Goal: Task Accomplishment & Management: Manage account settings

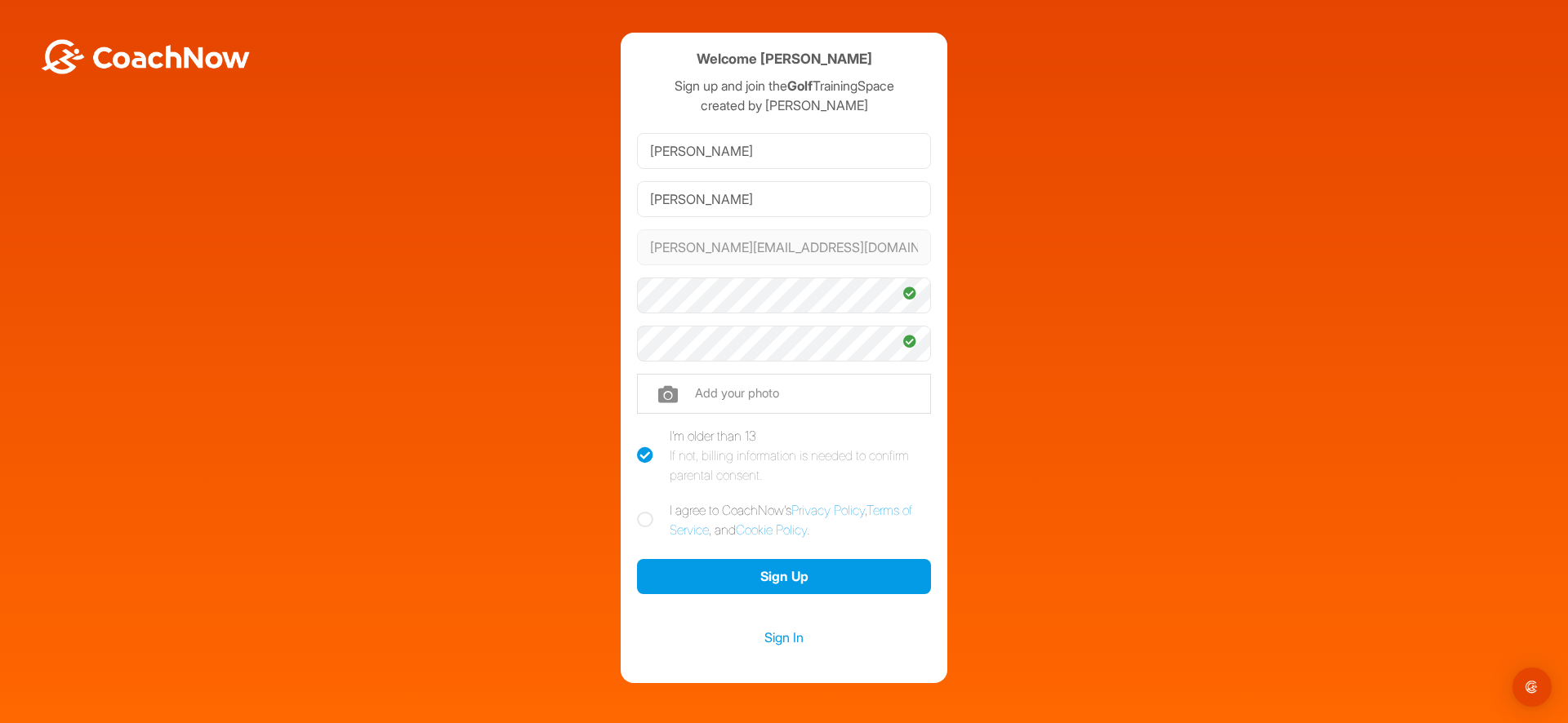
click at [638, 524] on icon at bounding box center [645, 520] width 17 height 17
click at [638, 511] on input "I agree to CoachNow's Privacy Policy , Terms of Service , and Cookie Policy ." at bounding box center [642, 505] width 11 height 11
checkbox input "true"
click at [763, 576] on button "Sign Up" at bounding box center [784, 577] width 294 height 36
click at [637, 521] on icon at bounding box center [645, 520] width 17 height 17
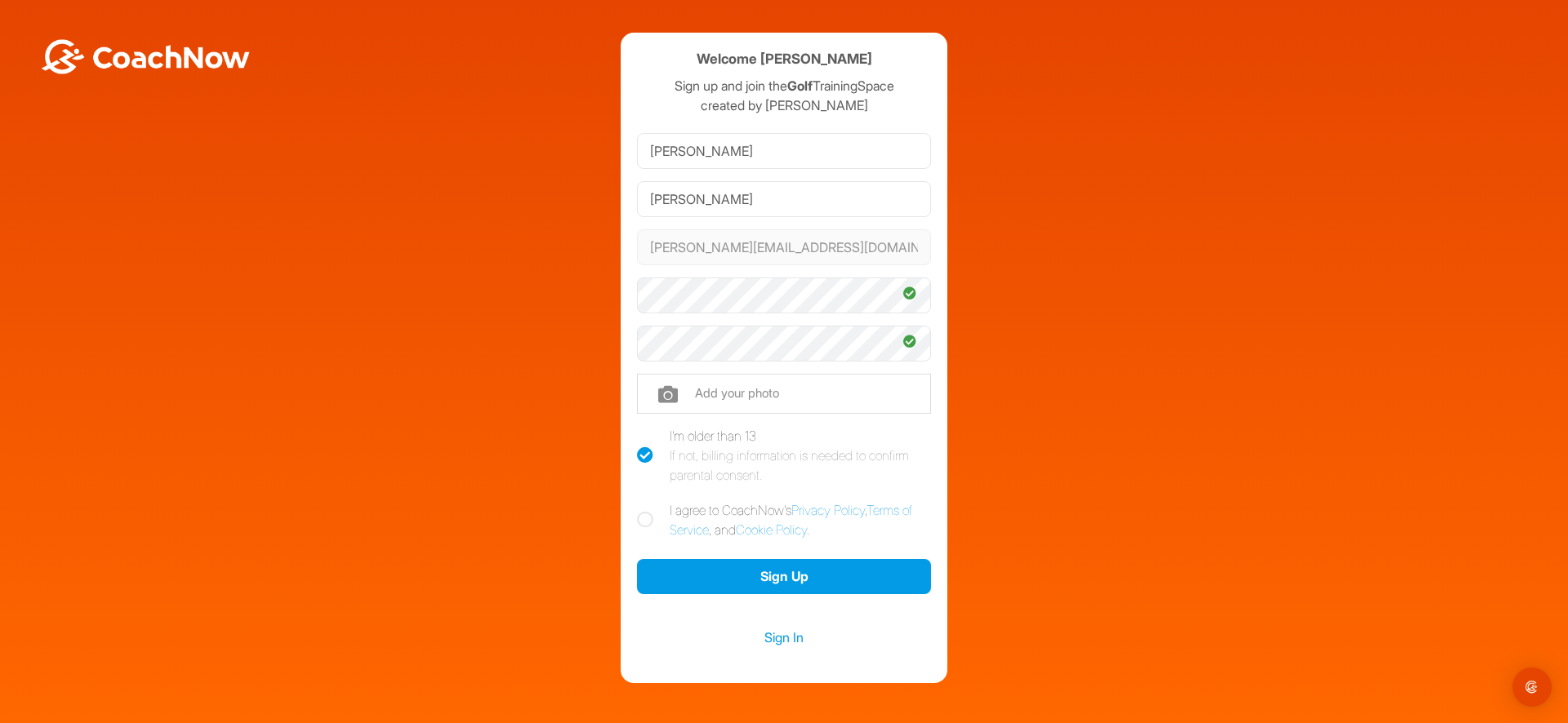
click at [637, 511] on input "I agree to CoachNow's Privacy Policy , Terms of Service , and Cookie Policy ." at bounding box center [642, 505] width 11 height 11
checkbox input "true"
click at [784, 574] on button "Sign Up" at bounding box center [784, 577] width 294 height 36
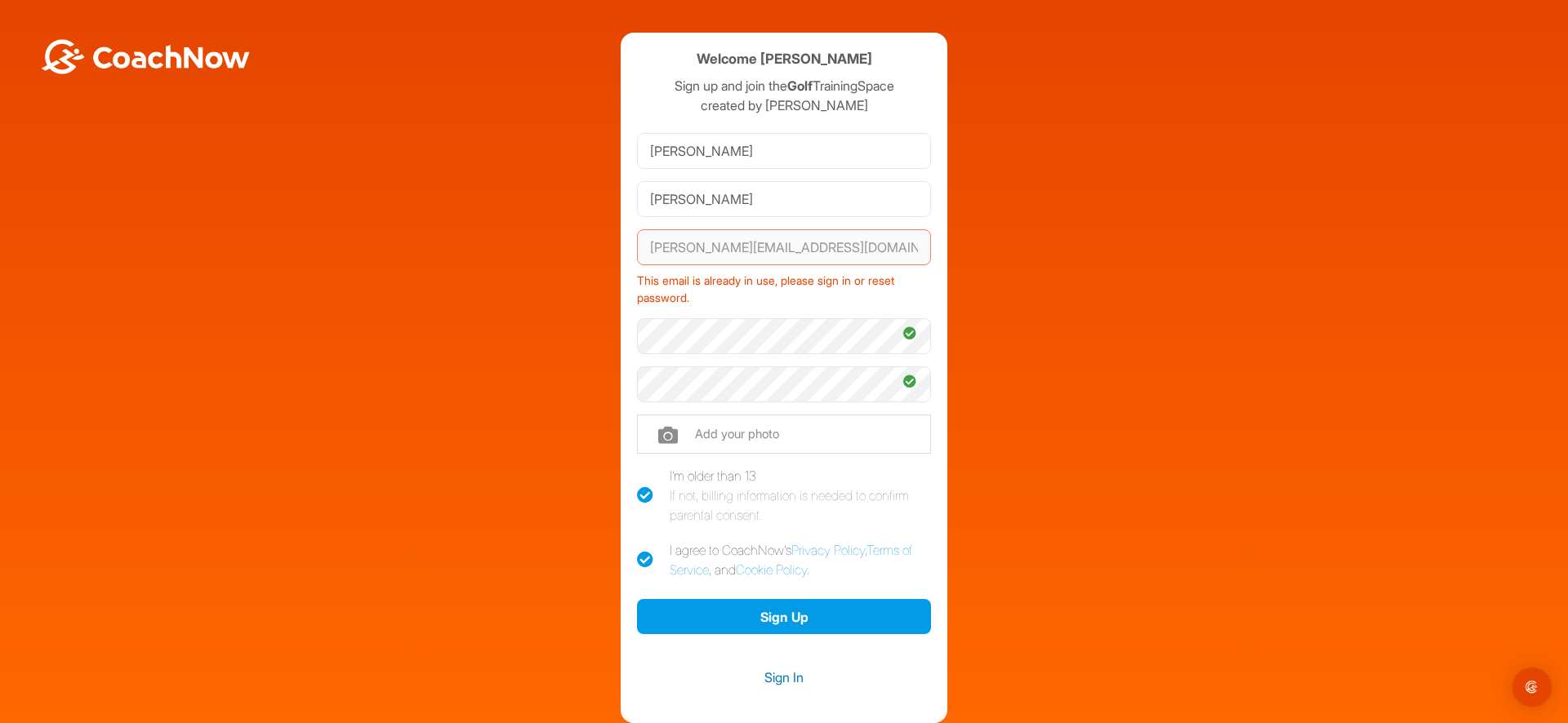
click at [780, 681] on link "Sign In" at bounding box center [784, 678] width 294 height 22
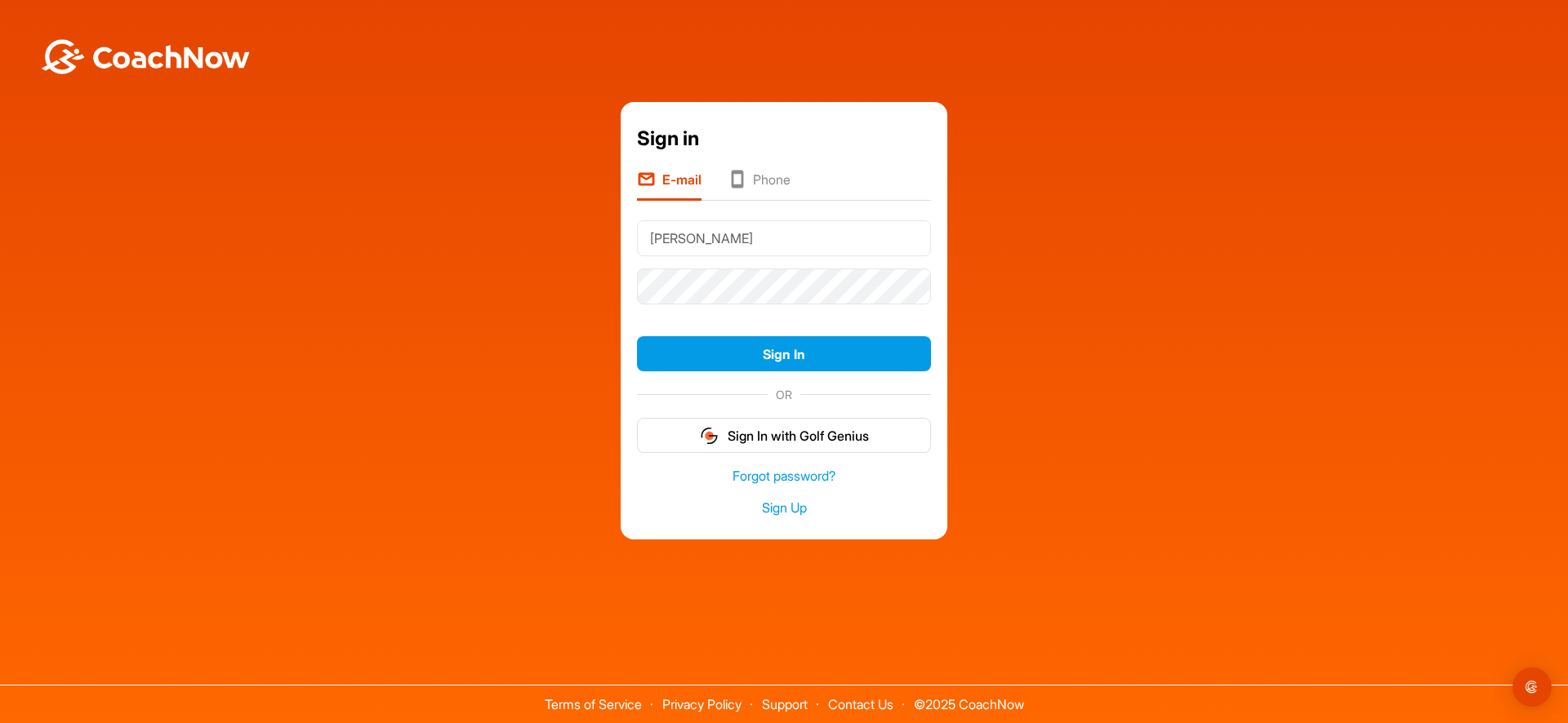
type input "[PERSON_NAME][EMAIL_ADDRESS][DOMAIN_NAME]"
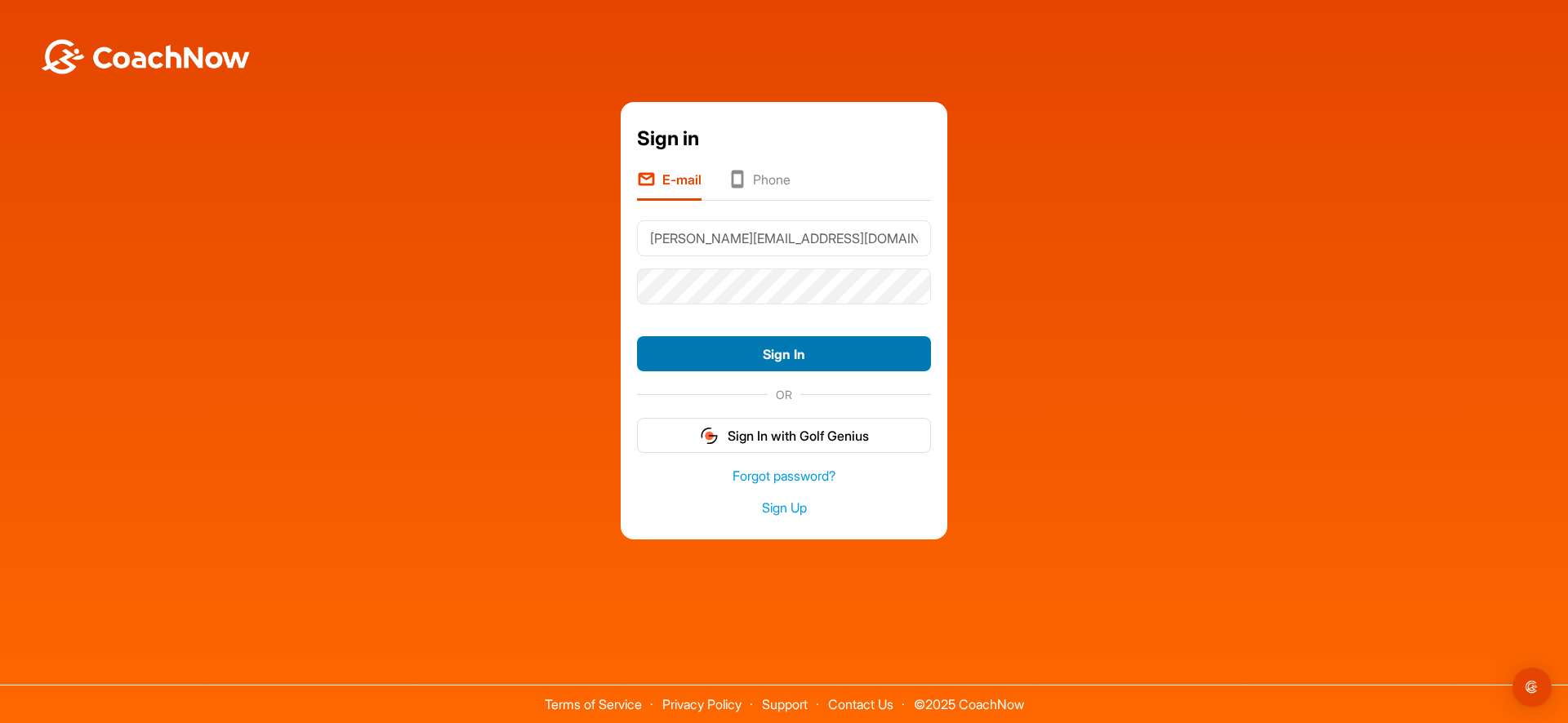
click at [790, 358] on button "Sign In" at bounding box center [784, 354] width 294 height 36
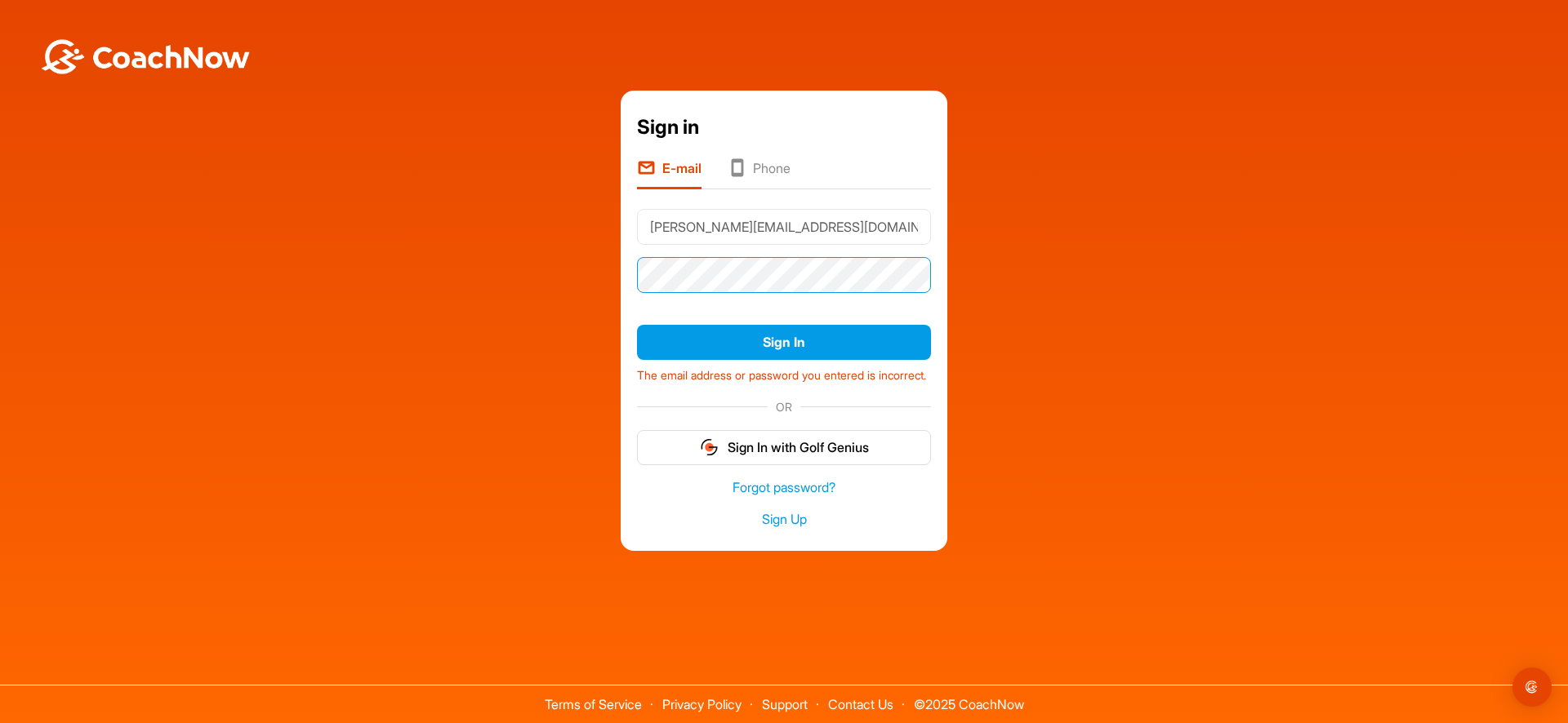
click at [507, 259] on div "Sign in E-mail Phone paul@claremontproperties.com Sign In The email address or …" at bounding box center [784, 321] width 1552 height 461
click at [637, 325] on button "Sign In" at bounding box center [784, 342] width 294 height 36
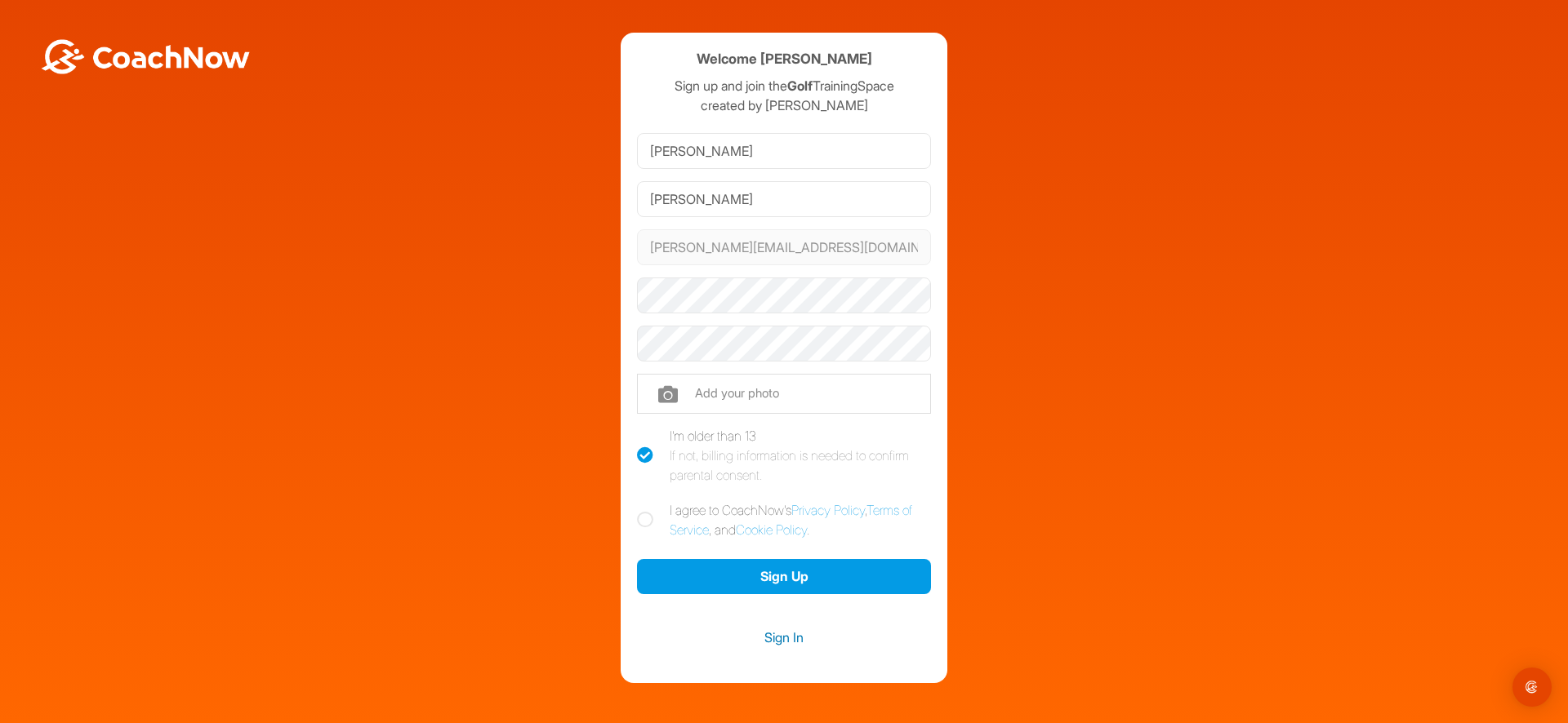
click at [771, 637] on link "Sign In" at bounding box center [784, 638] width 294 height 22
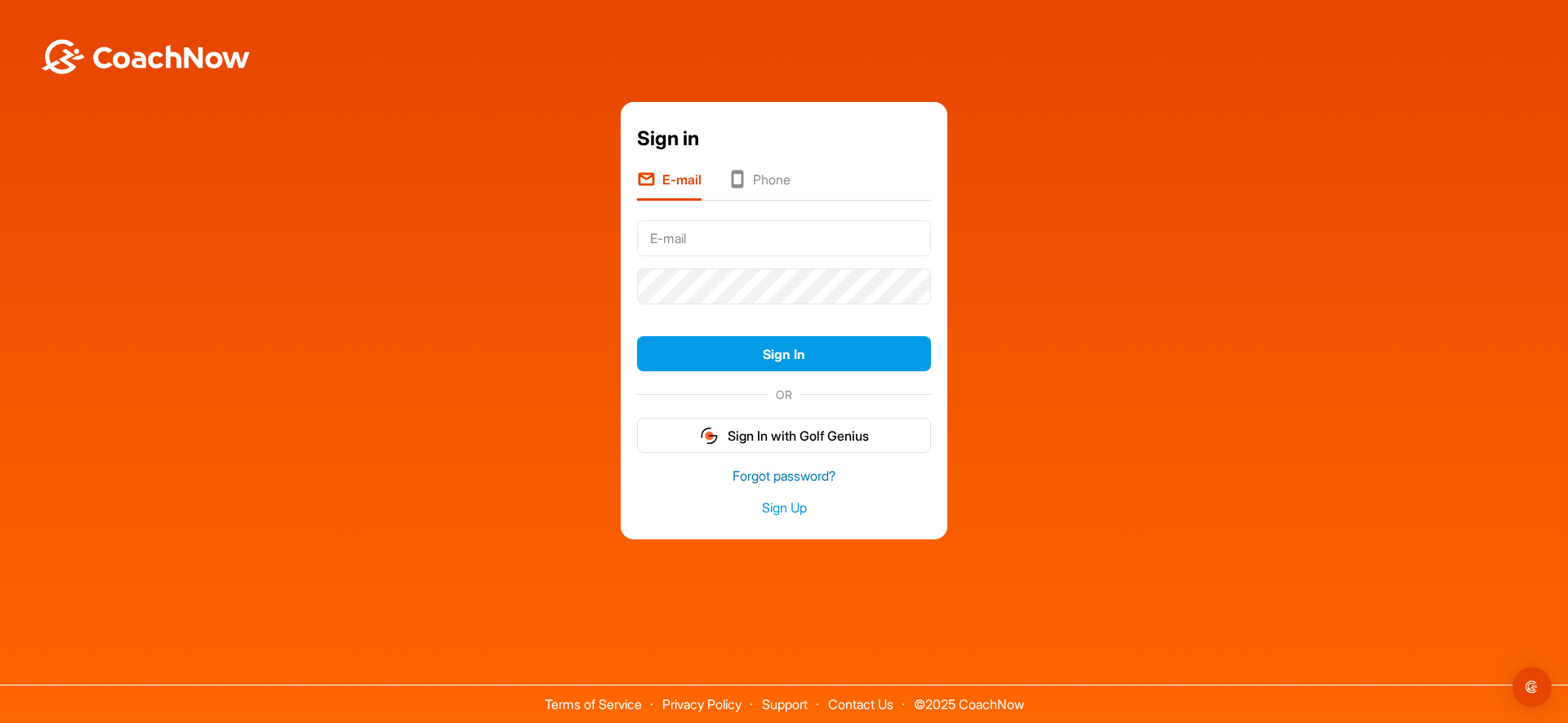
click at [808, 472] on link "Forgot password?" at bounding box center [784, 476] width 294 height 19
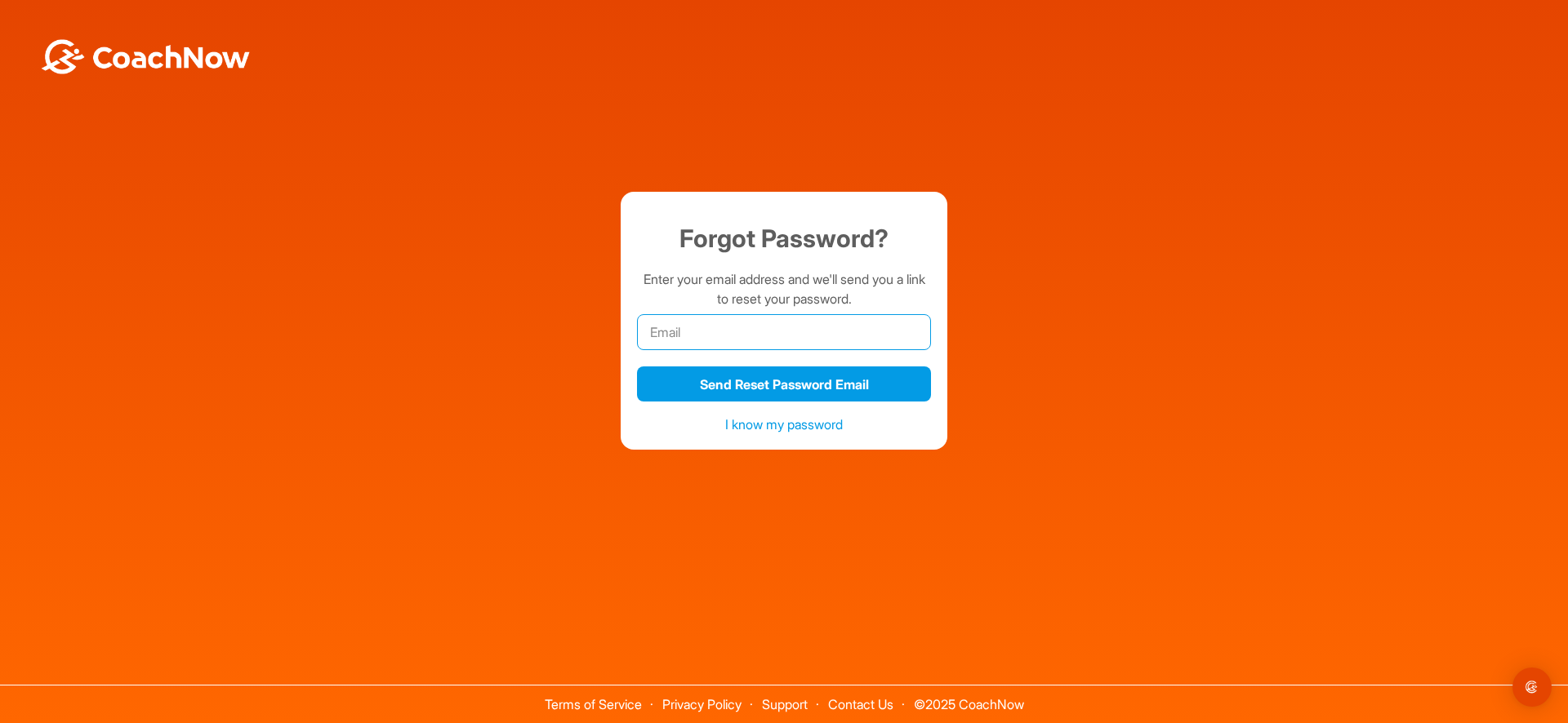
click at [708, 340] on input "email" at bounding box center [784, 332] width 294 height 36
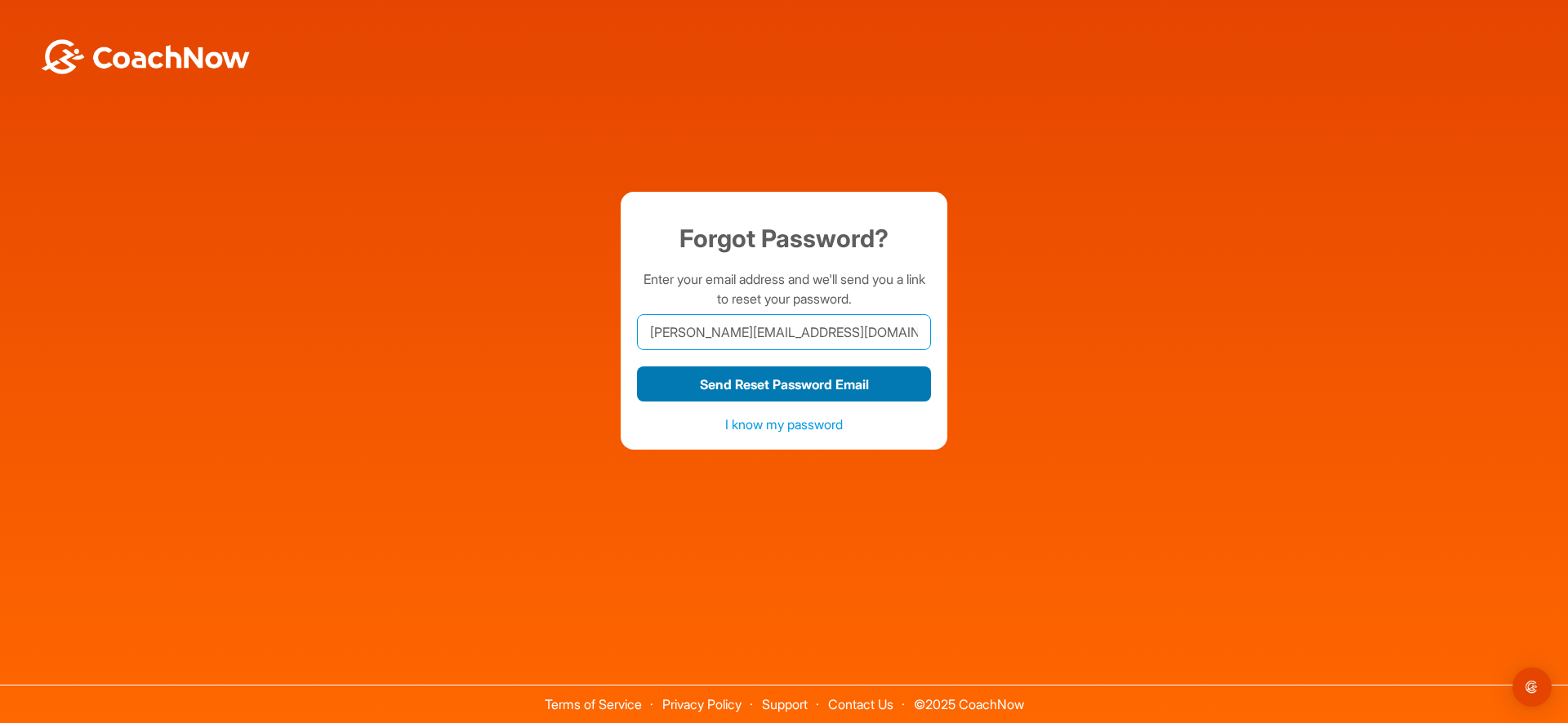
type input "paul@claremontproperties.com"
click at [818, 392] on button "Send Reset Password Email" at bounding box center [784, 385] width 294 height 36
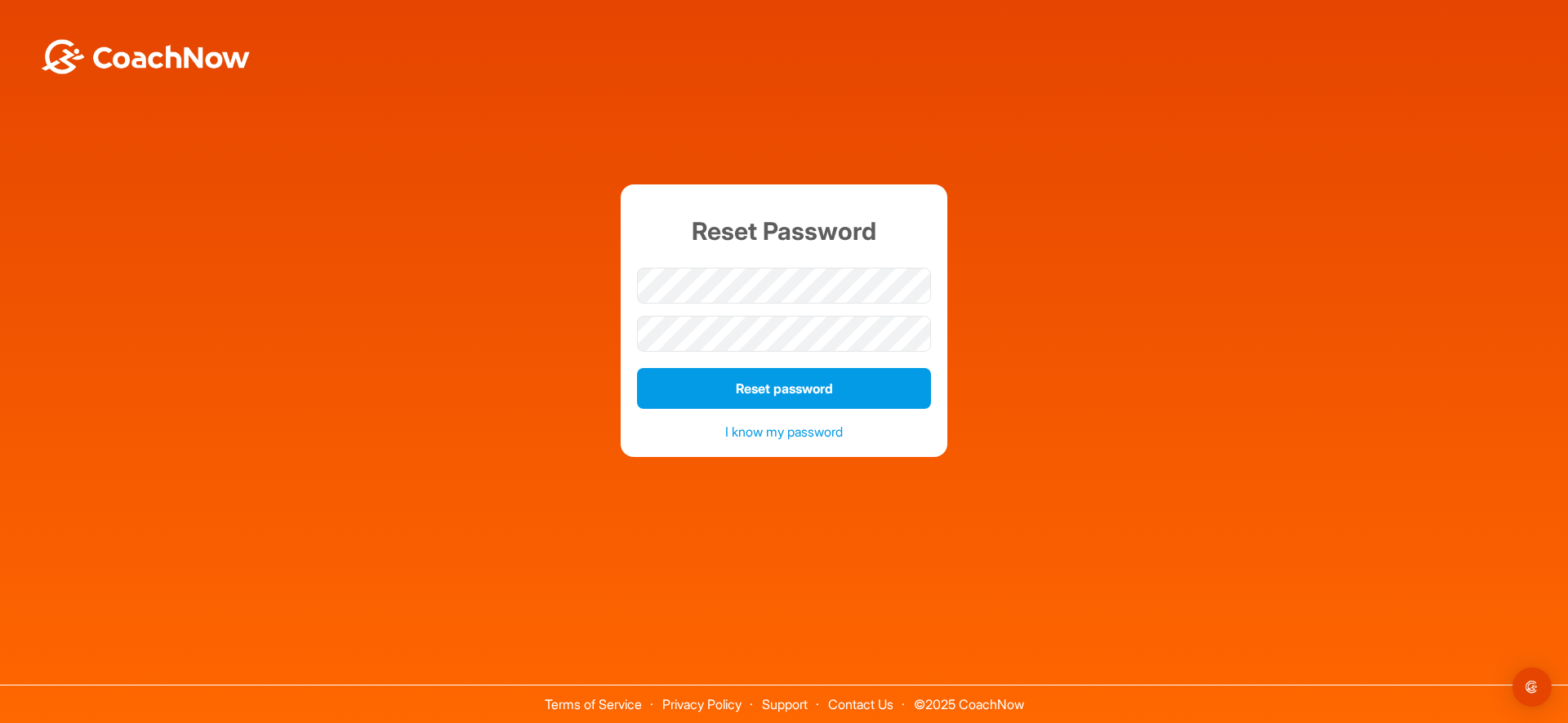
click at [1203, 240] on div "Reset Password Reset password I know my password" at bounding box center [784, 321] width 1552 height 273
click at [768, 387] on button "Reset password" at bounding box center [784, 388] width 294 height 40
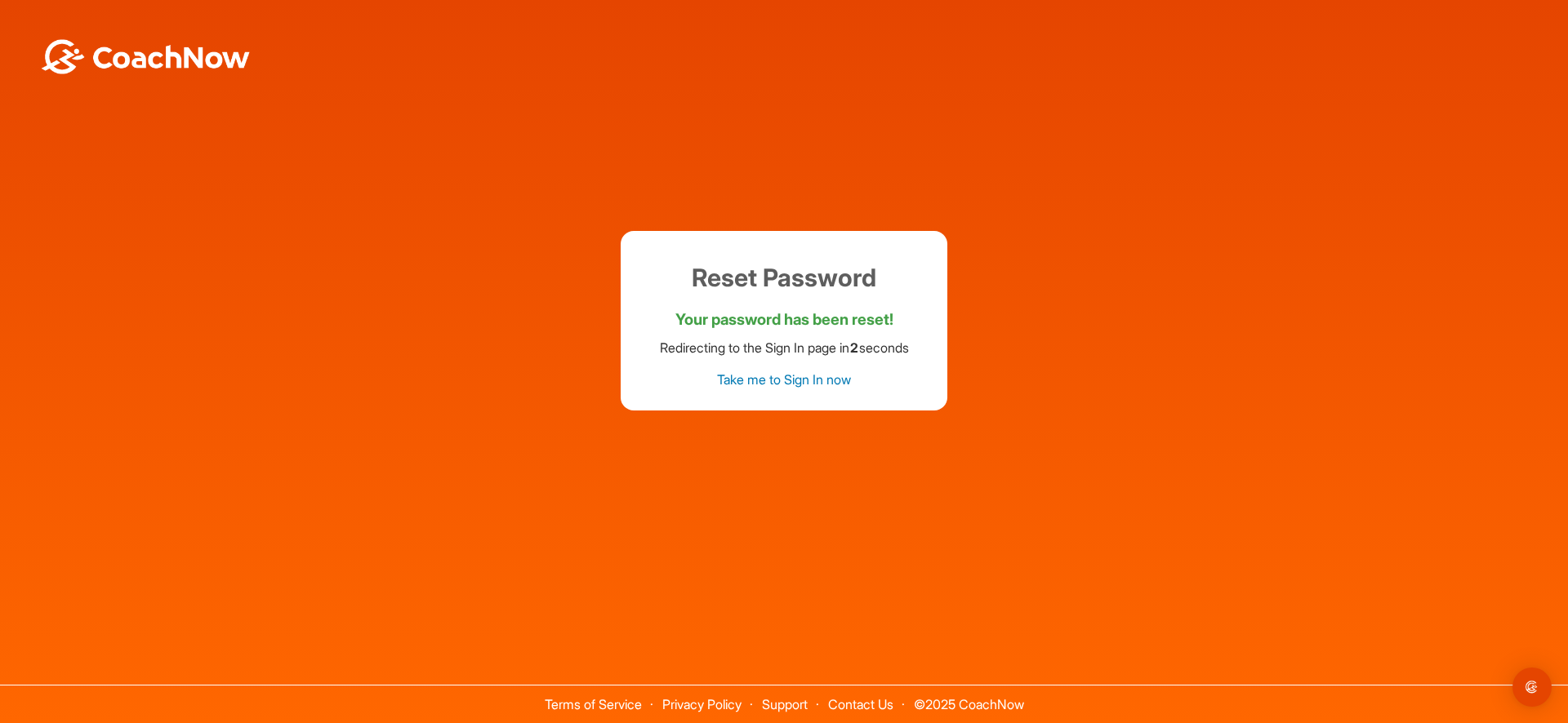
click at [804, 380] on link "Take me to Sign In now" at bounding box center [784, 380] width 134 height 17
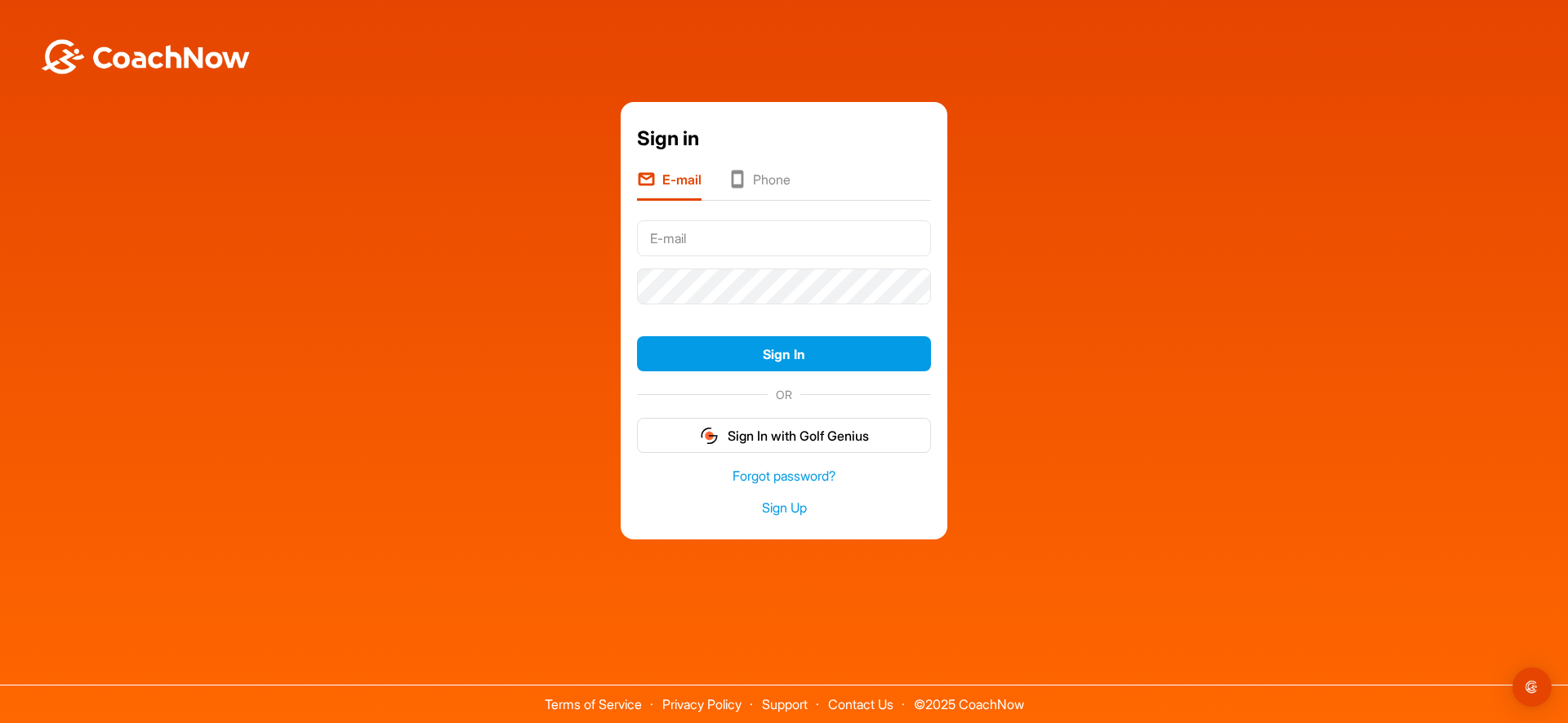
type input "[PERSON_NAME][EMAIL_ADDRESS][DOMAIN_NAME]"
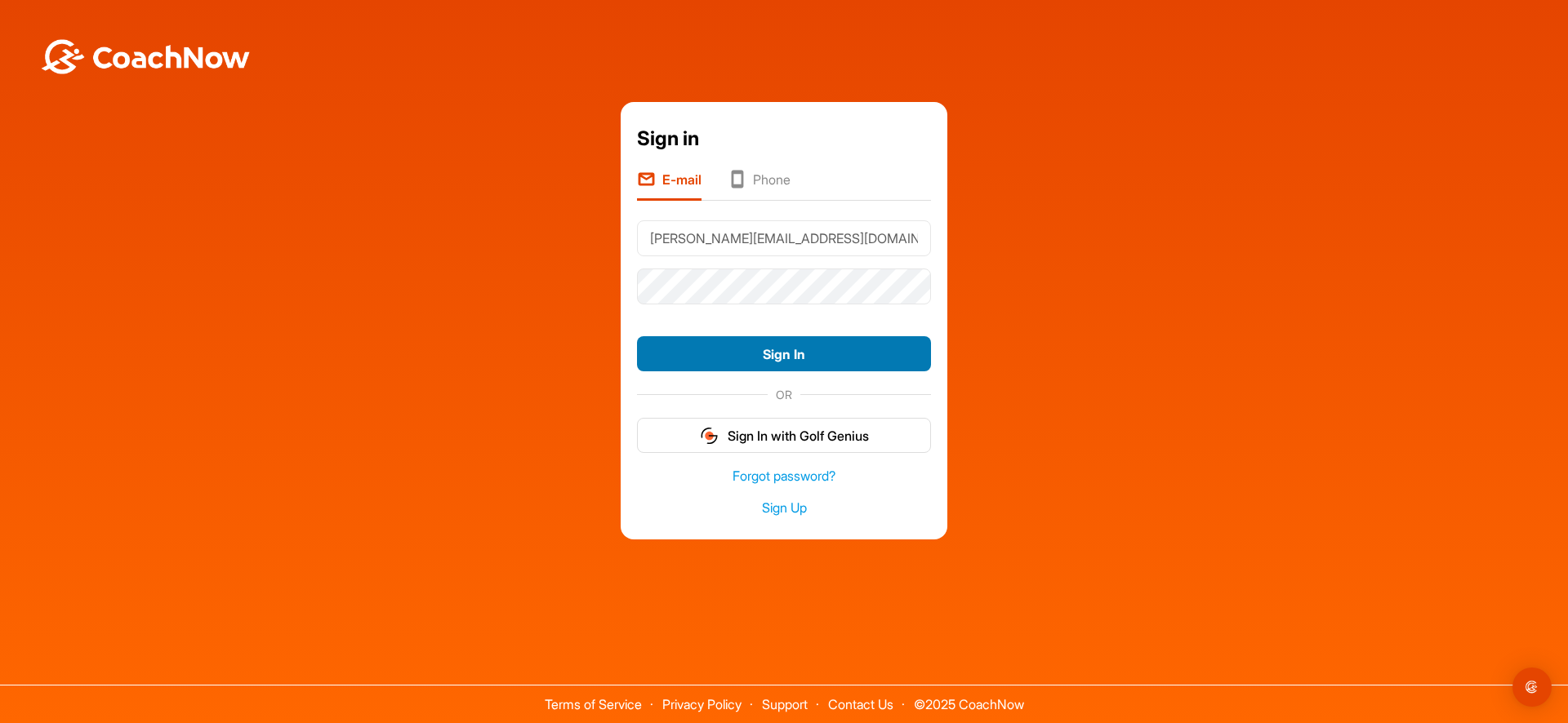
click at [811, 354] on button "Sign In" at bounding box center [784, 354] width 294 height 36
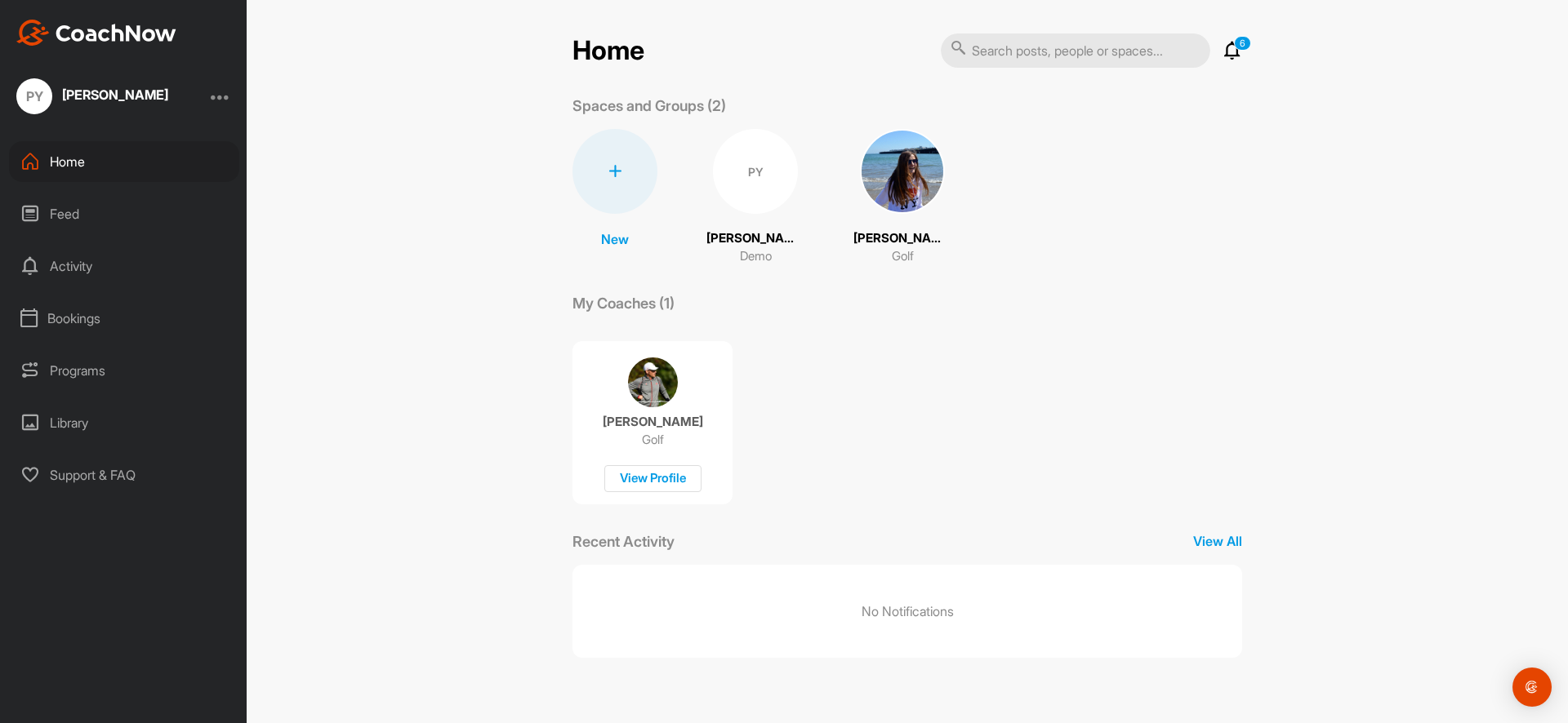
click at [888, 191] on img at bounding box center [903, 172] width 85 height 85
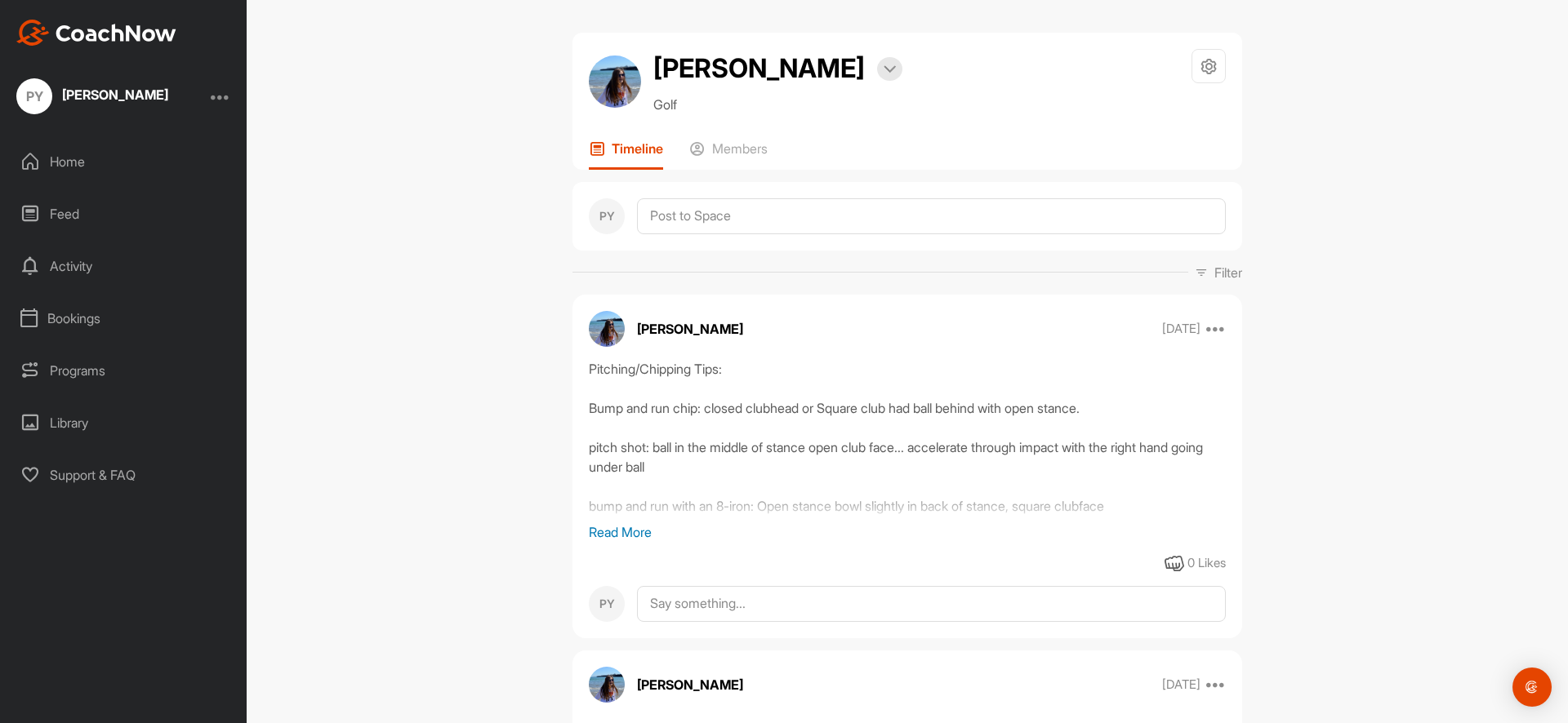
click at [637, 529] on p "Read More" at bounding box center [908, 533] width 637 height 20
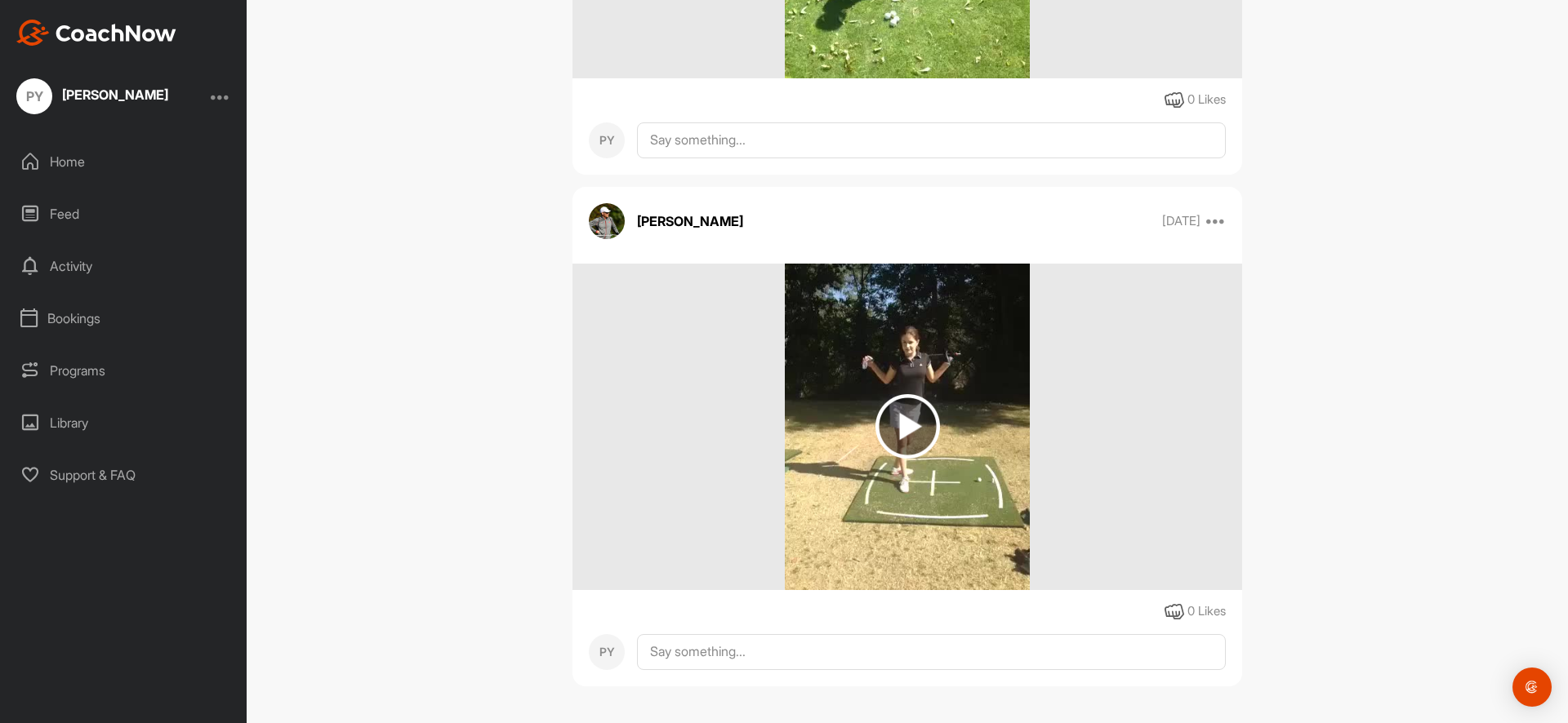
scroll to position [2537, 0]
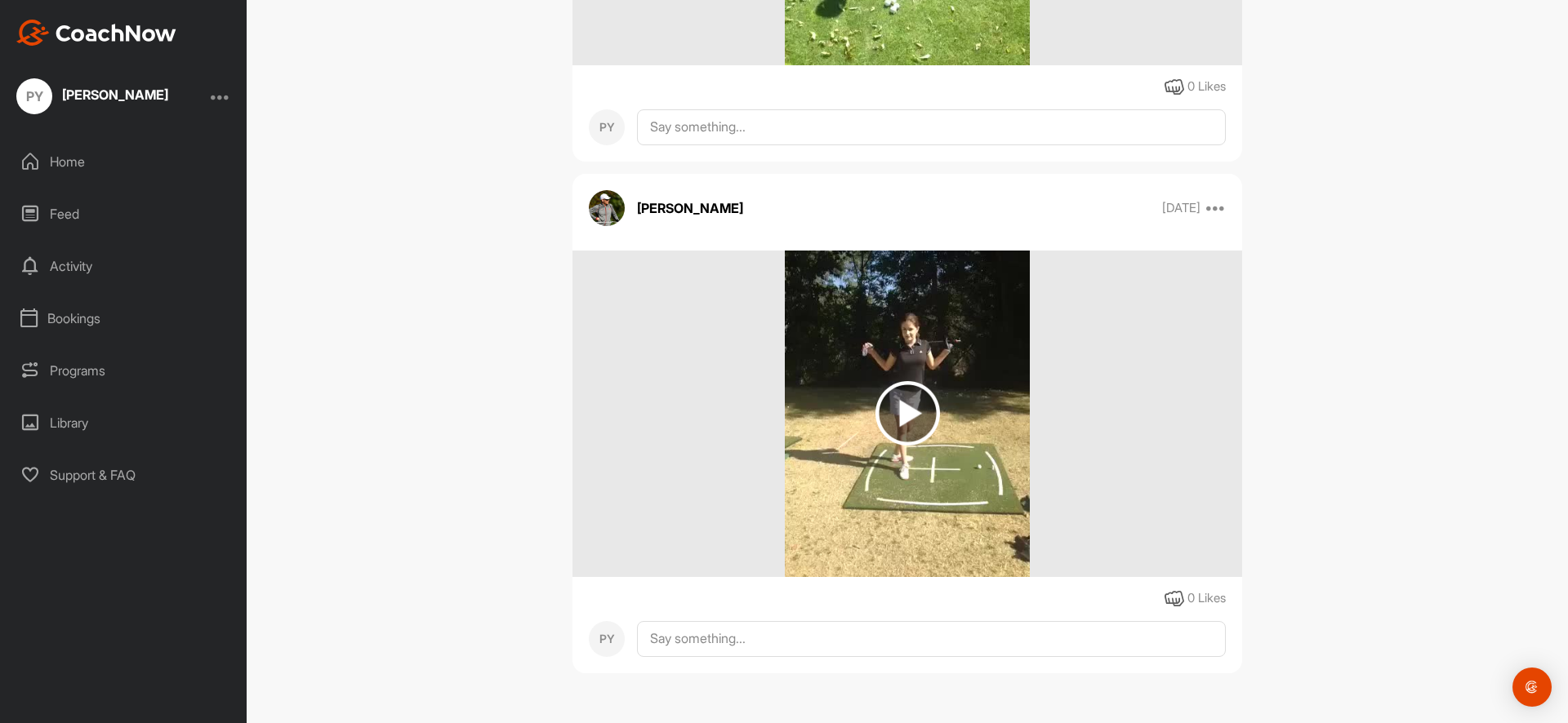
click at [904, 410] on img at bounding box center [907, 413] width 64 height 64
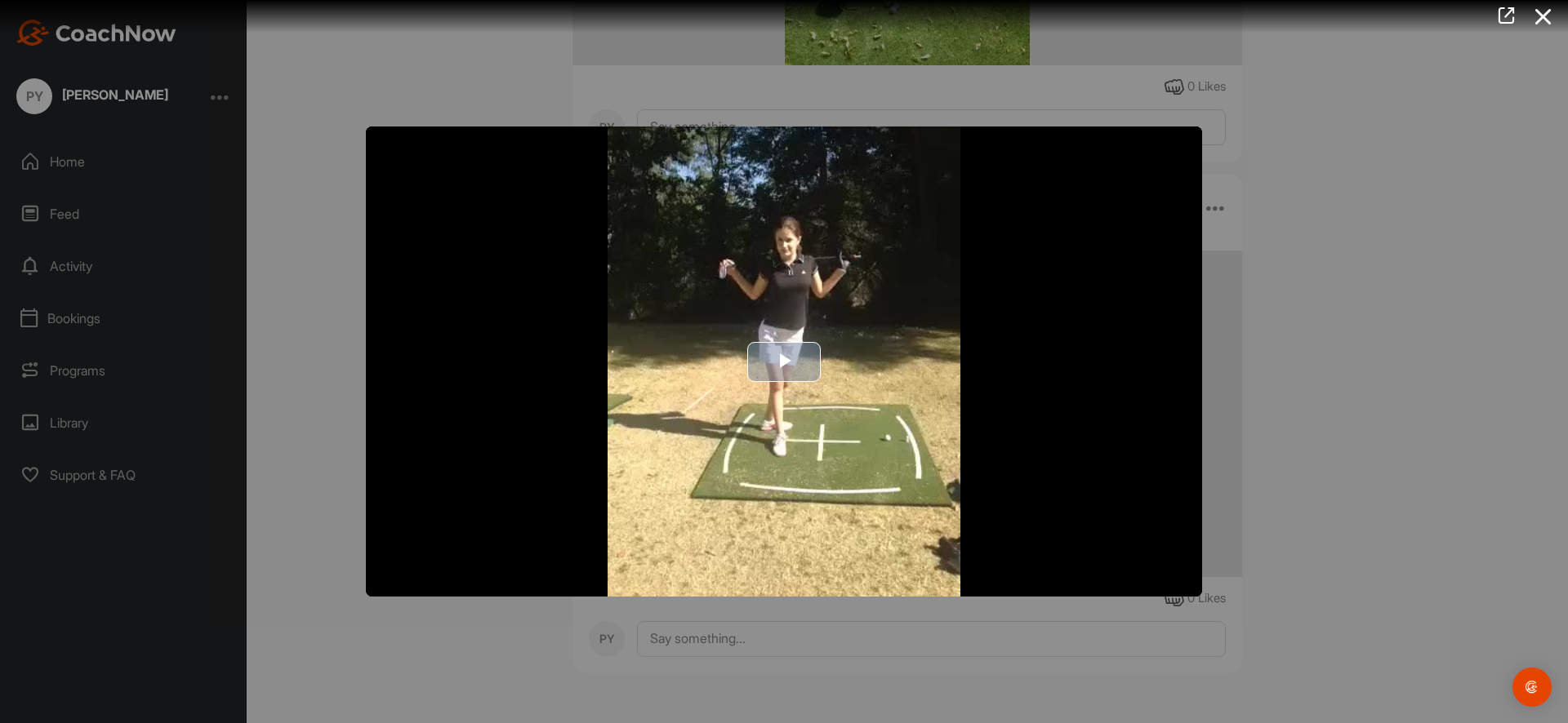
click at [784, 362] on span "Video Player" at bounding box center [784, 362] width 0 height 0
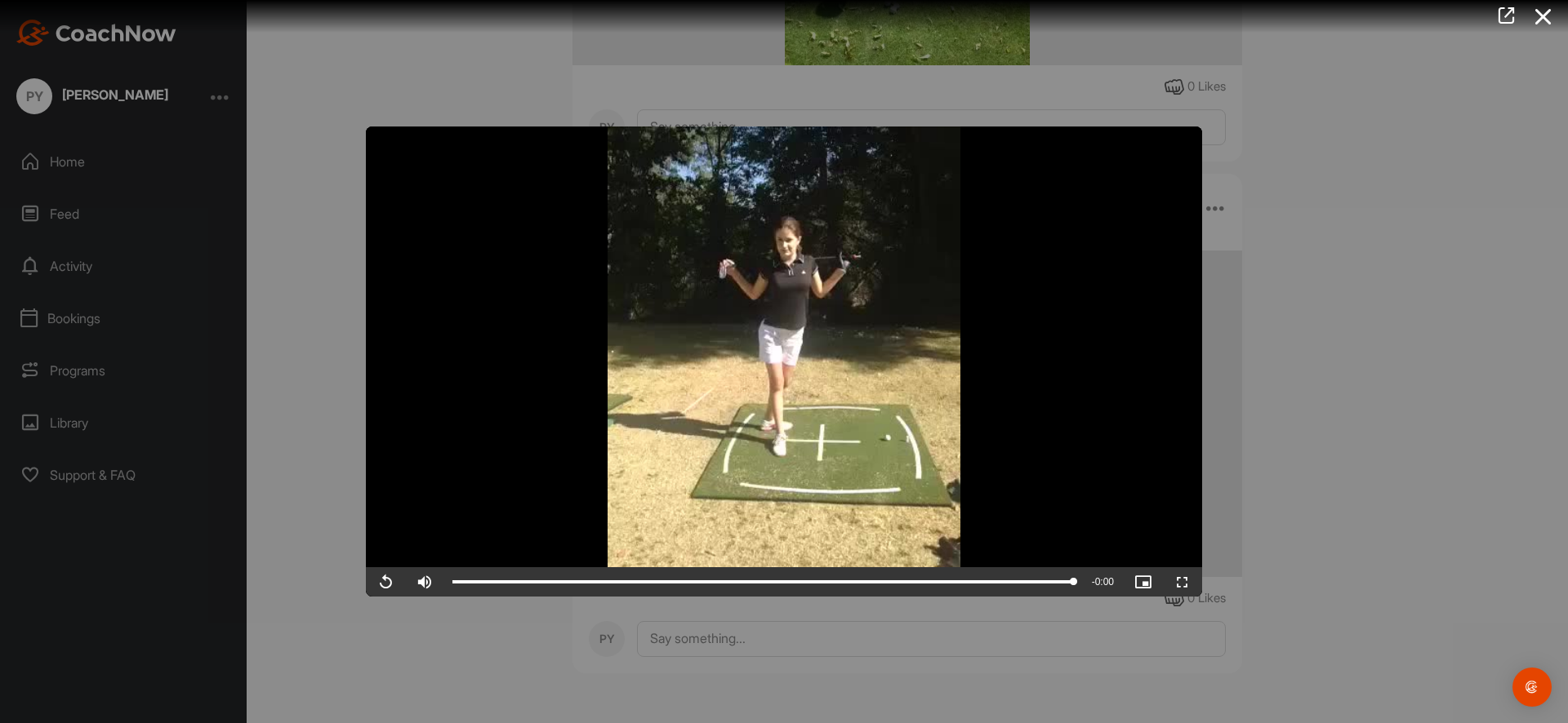
click at [1293, 390] on div at bounding box center [784, 361] width 1568 height 723
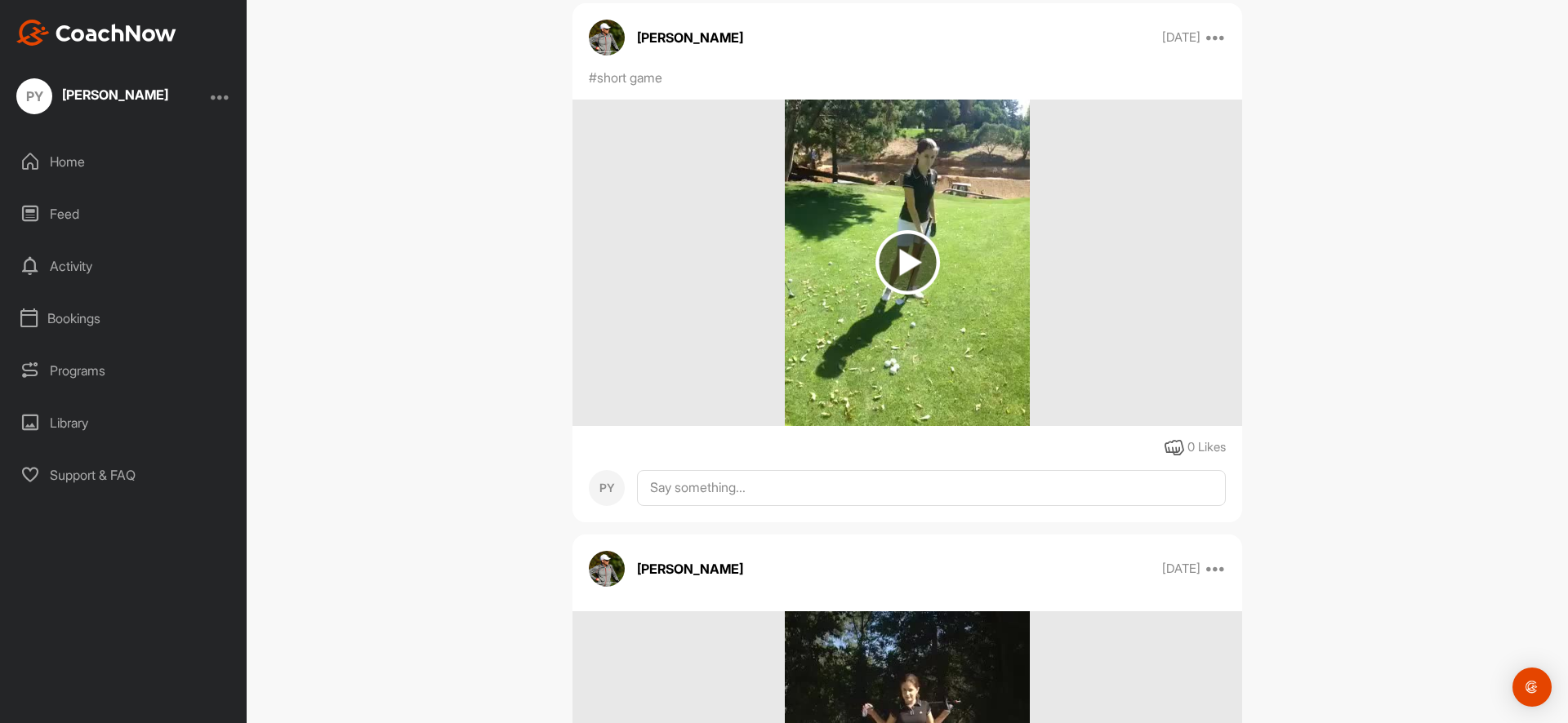
scroll to position [2135, 0]
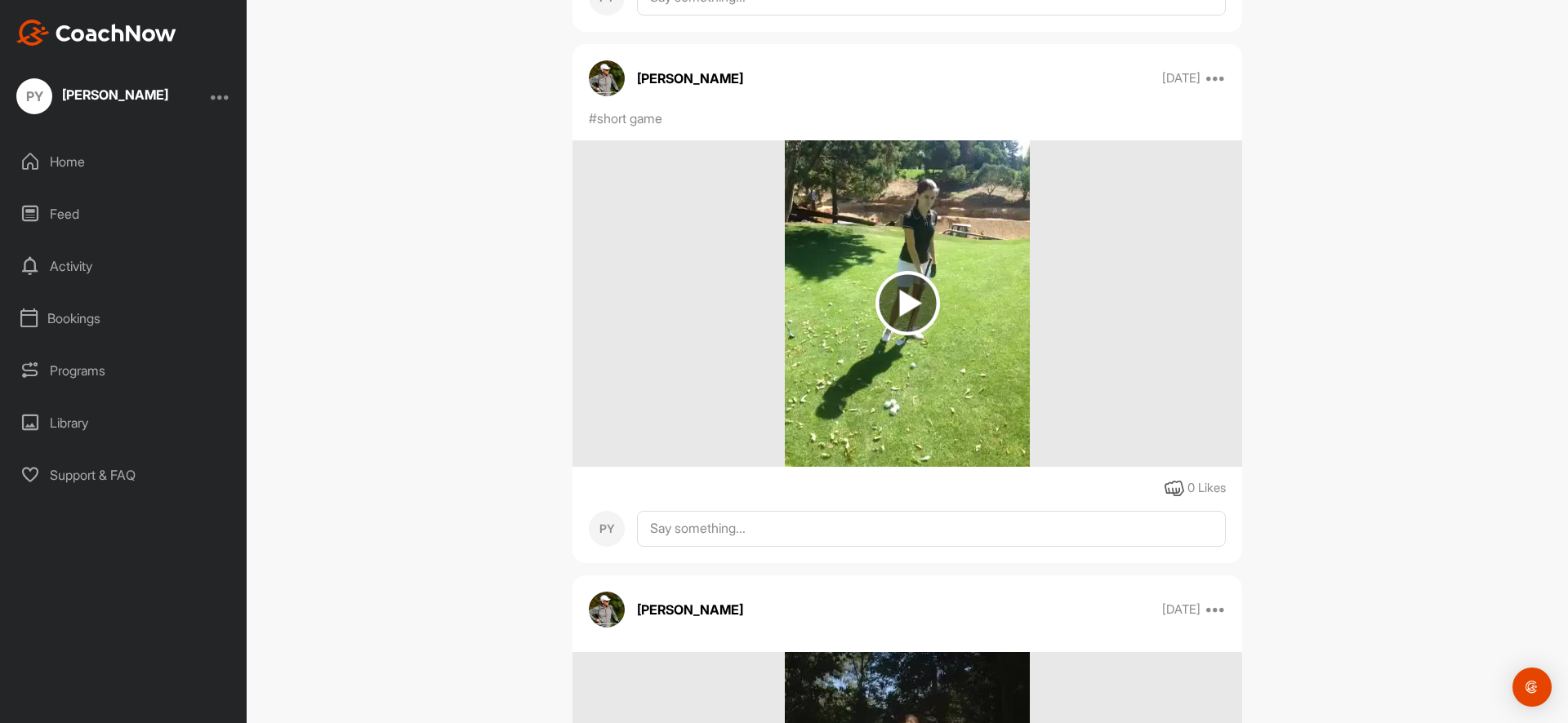
click at [901, 295] on img at bounding box center [907, 303] width 64 height 64
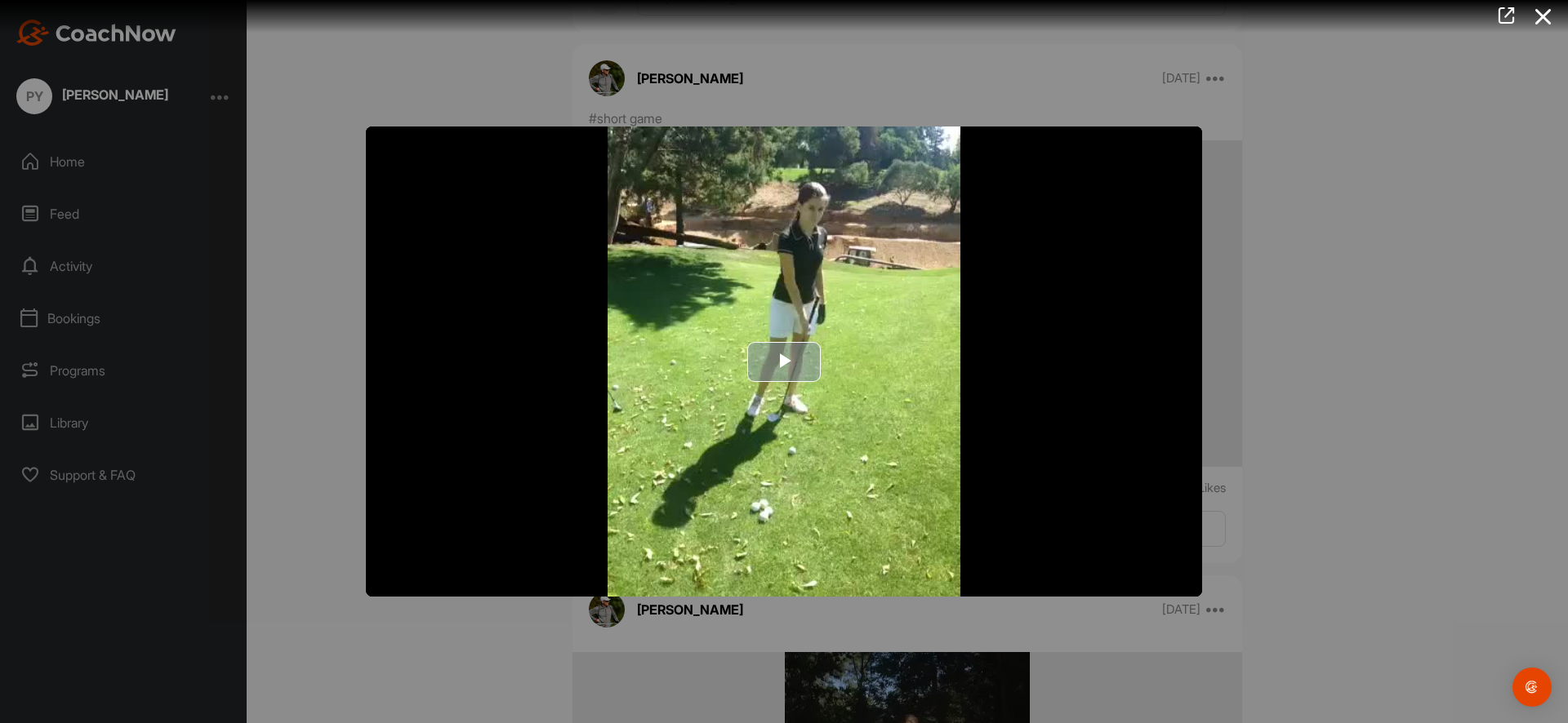
click at [784, 362] on span "Video Player" at bounding box center [784, 362] width 0 height 0
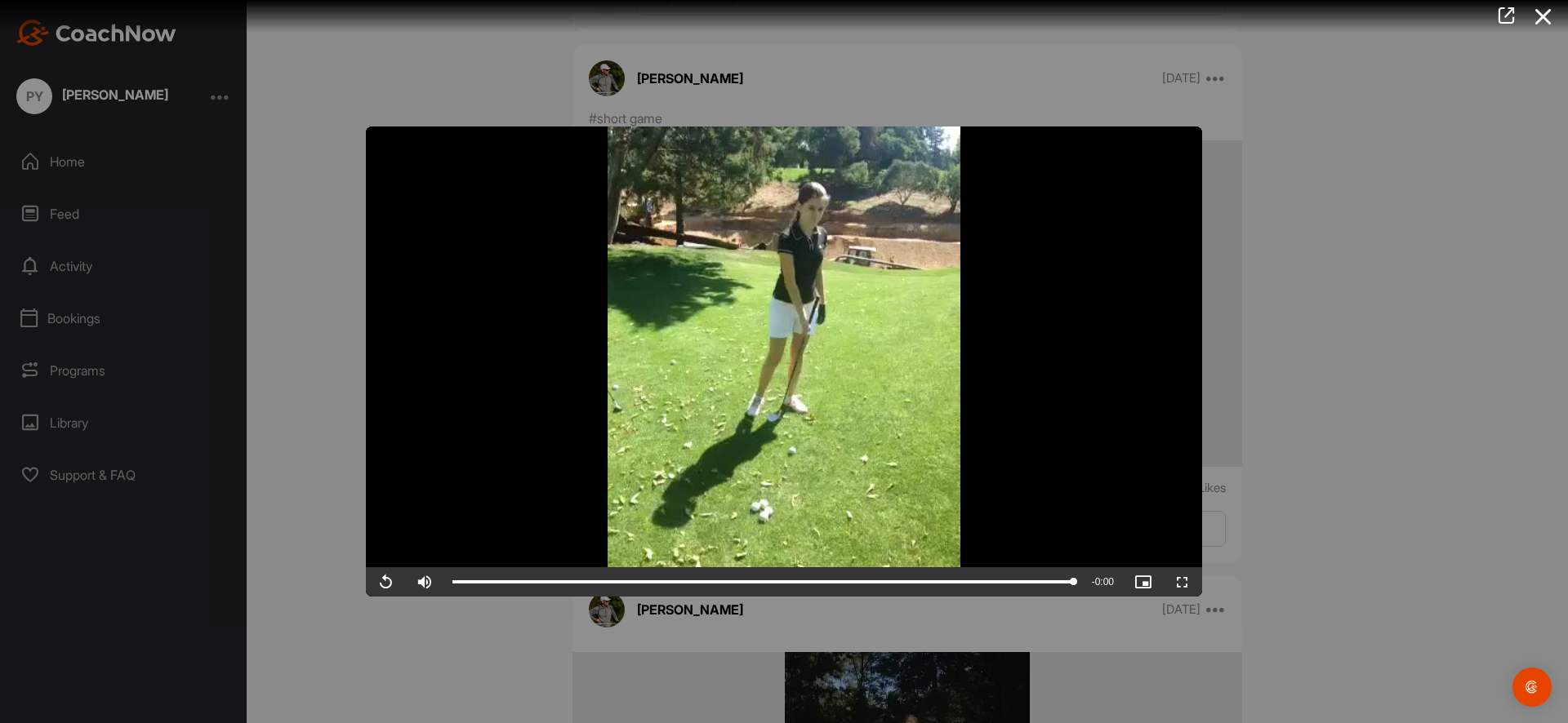
click at [1298, 400] on div at bounding box center [784, 361] width 1568 height 723
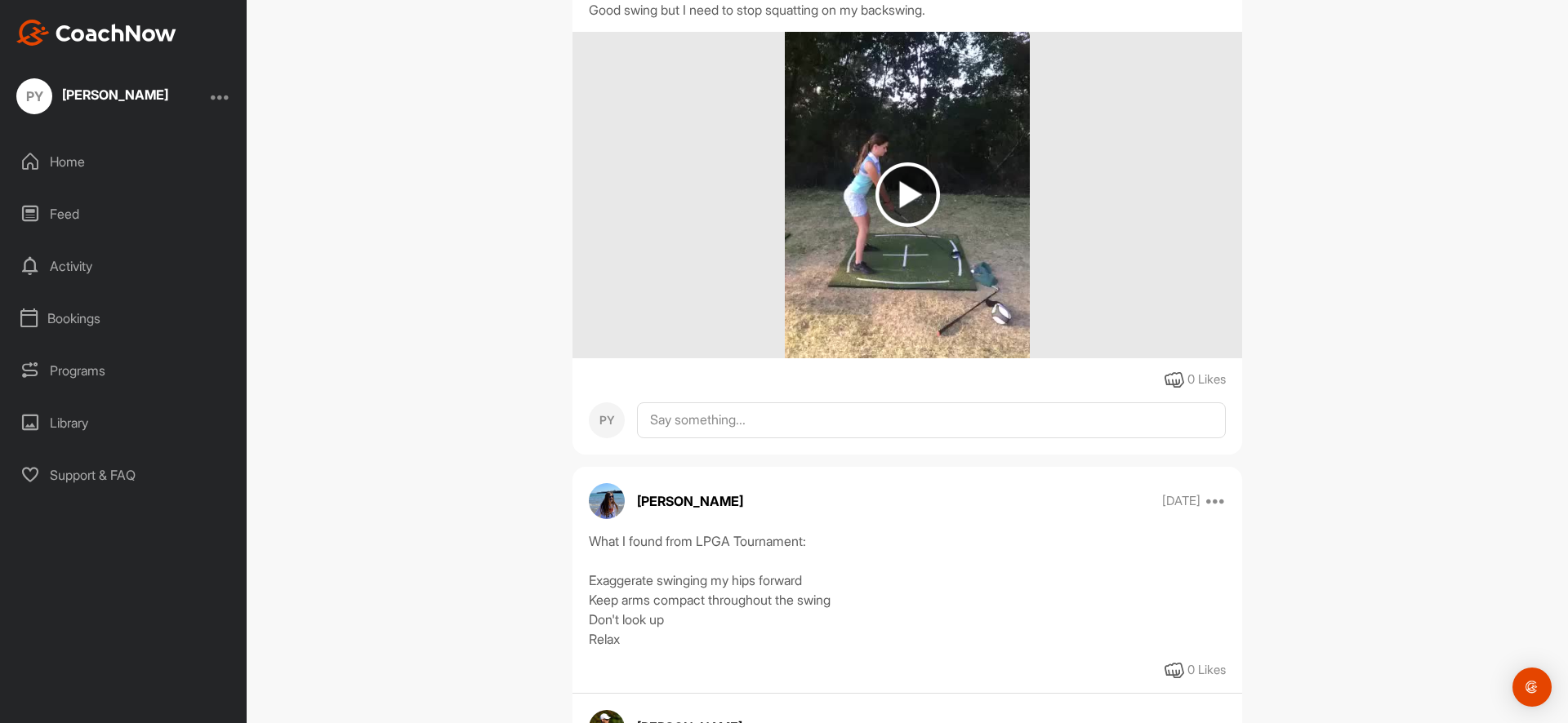
scroll to position [1259, 0]
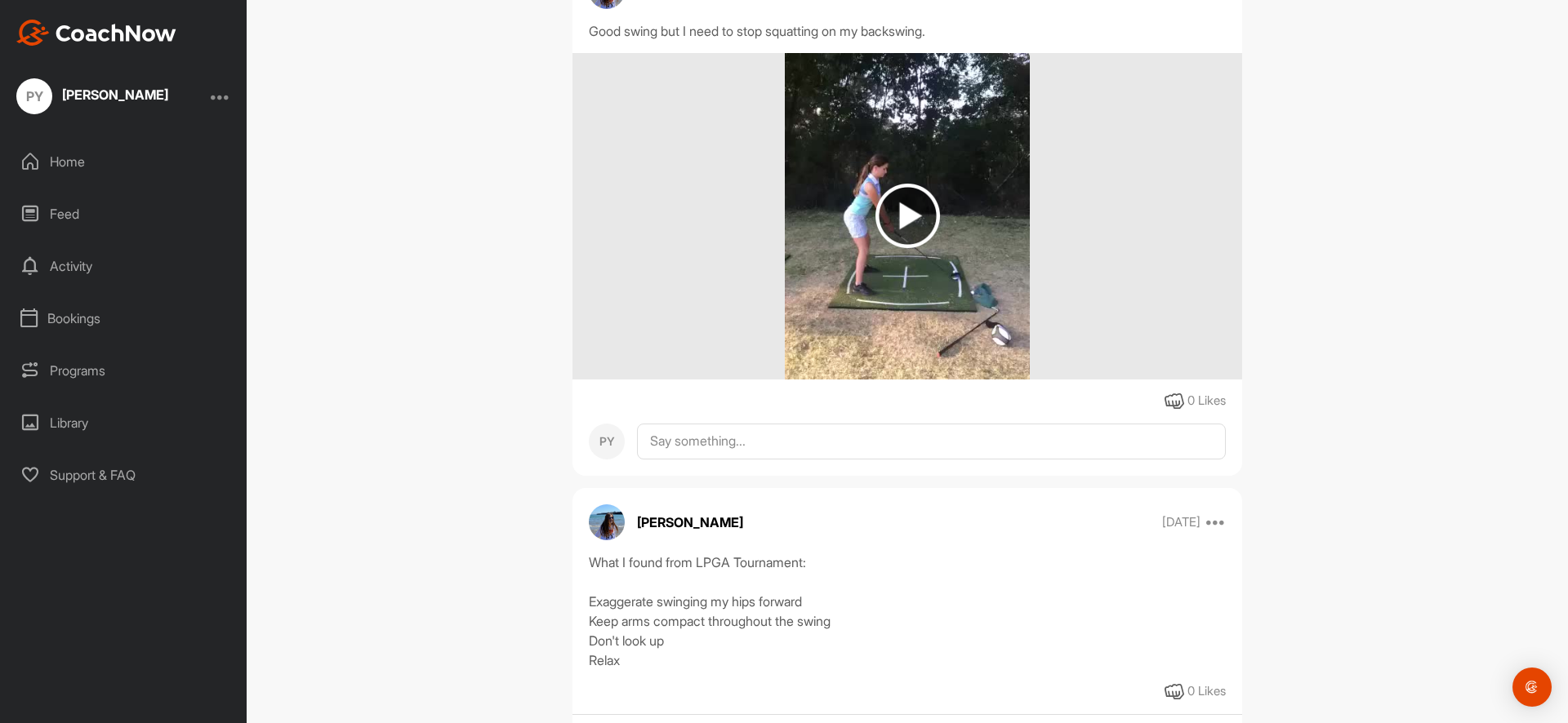
click at [902, 216] on img at bounding box center [907, 215] width 64 height 64
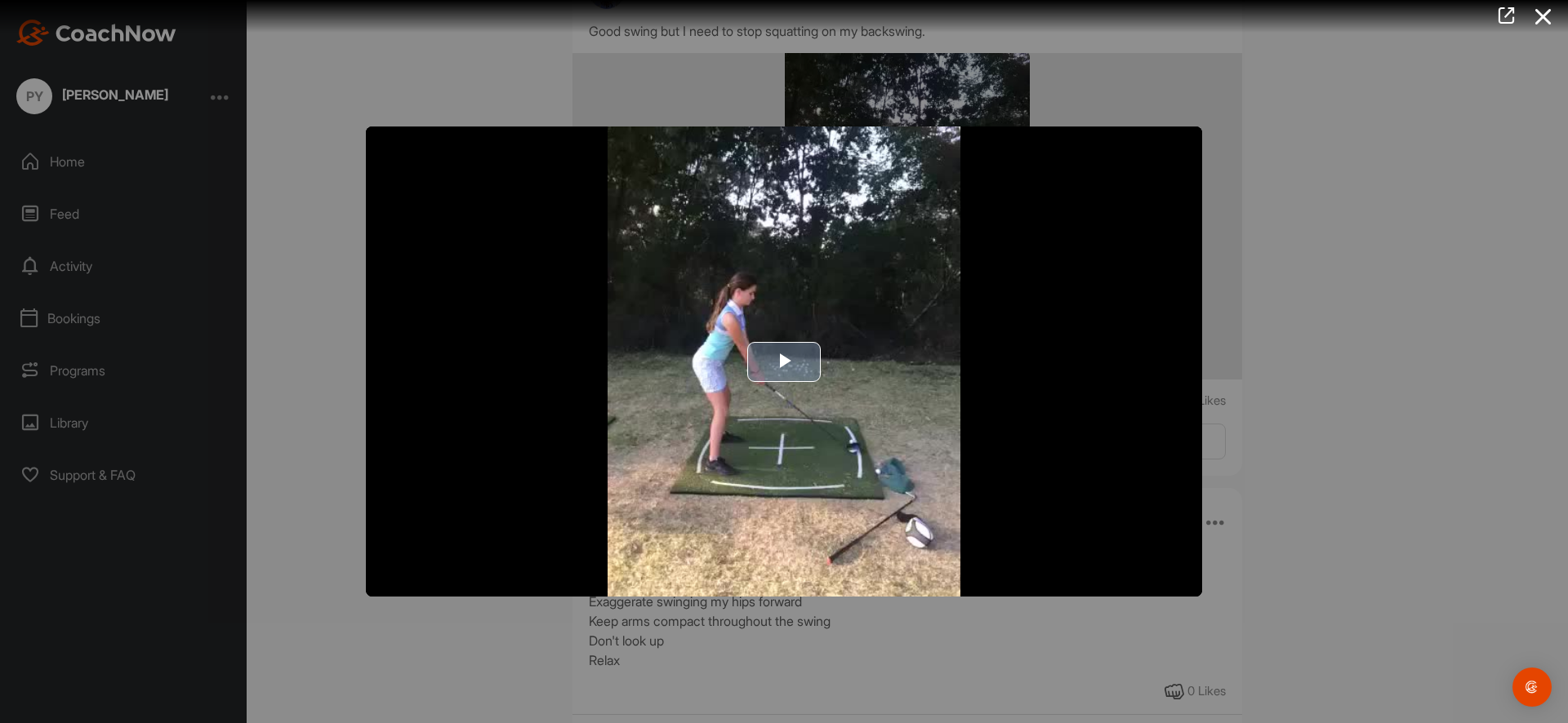
click at [784, 362] on span "Video Player" at bounding box center [784, 362] width 0 height 0
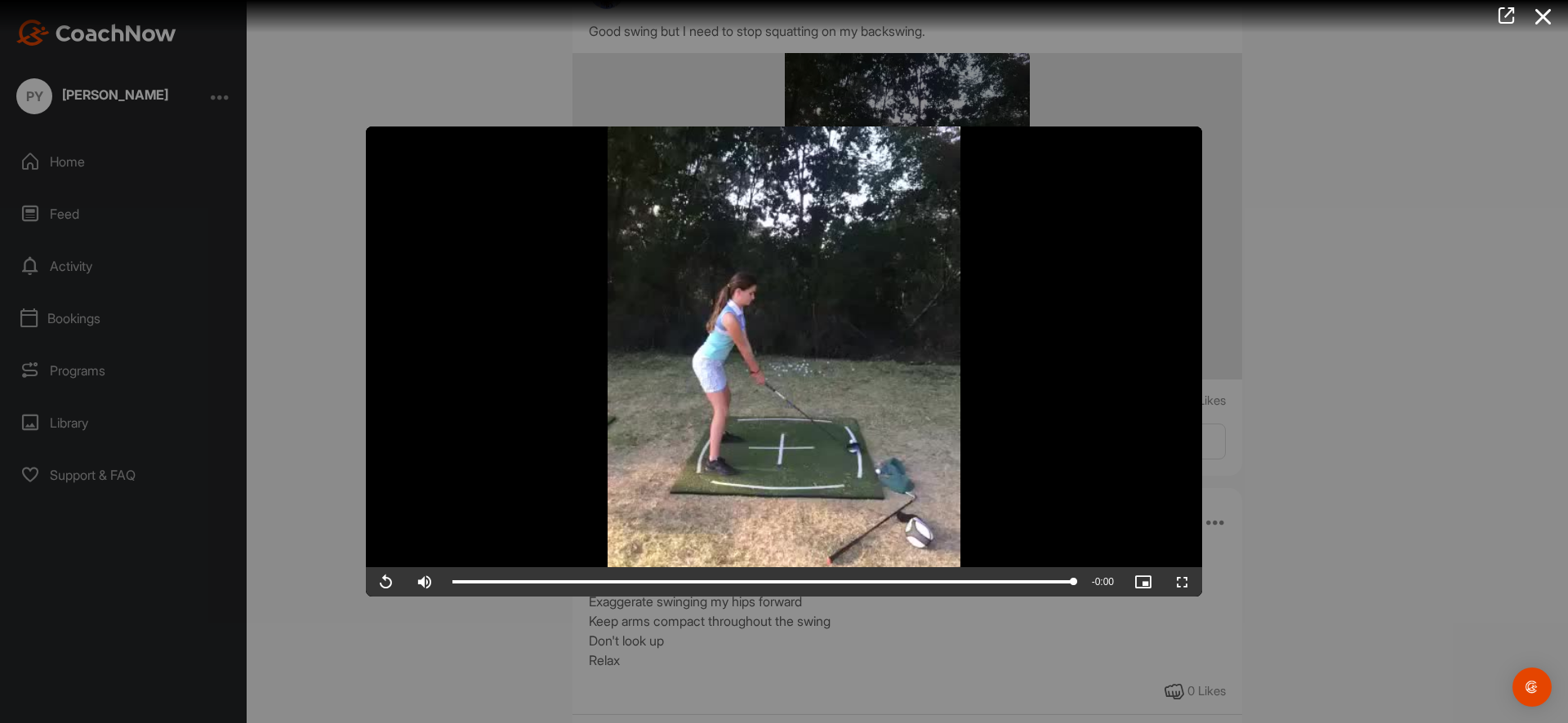
click at [826, 361] on video "Video Player" at bounding box center [784, 361] width 837 height 470
click at [859, 392] on video "Video Player" at bounding box center [784, 361] width 837 height 470
click at [811, 351] on video "Video Player" at bounding box center [784, 361] width 837 height 470
click at [828, 397] on video "Video Player" at bounding box center [784, 361] width 837 height 470
click at [842, 372] on video "Video Player" at bounding box center [784, 361] width 837 height 470
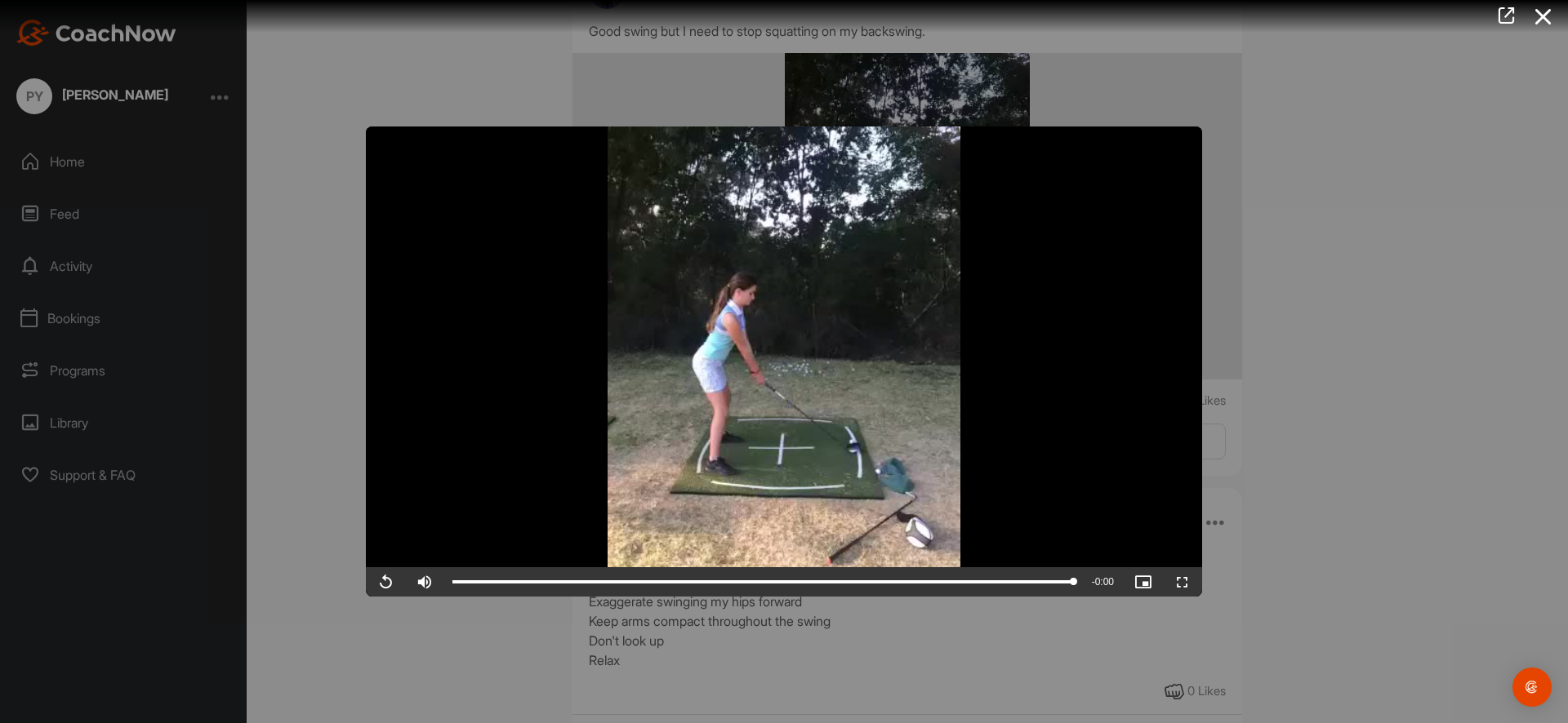
click at [1285, 383] on div at bounding box center [784, 361] width 1568 height 723
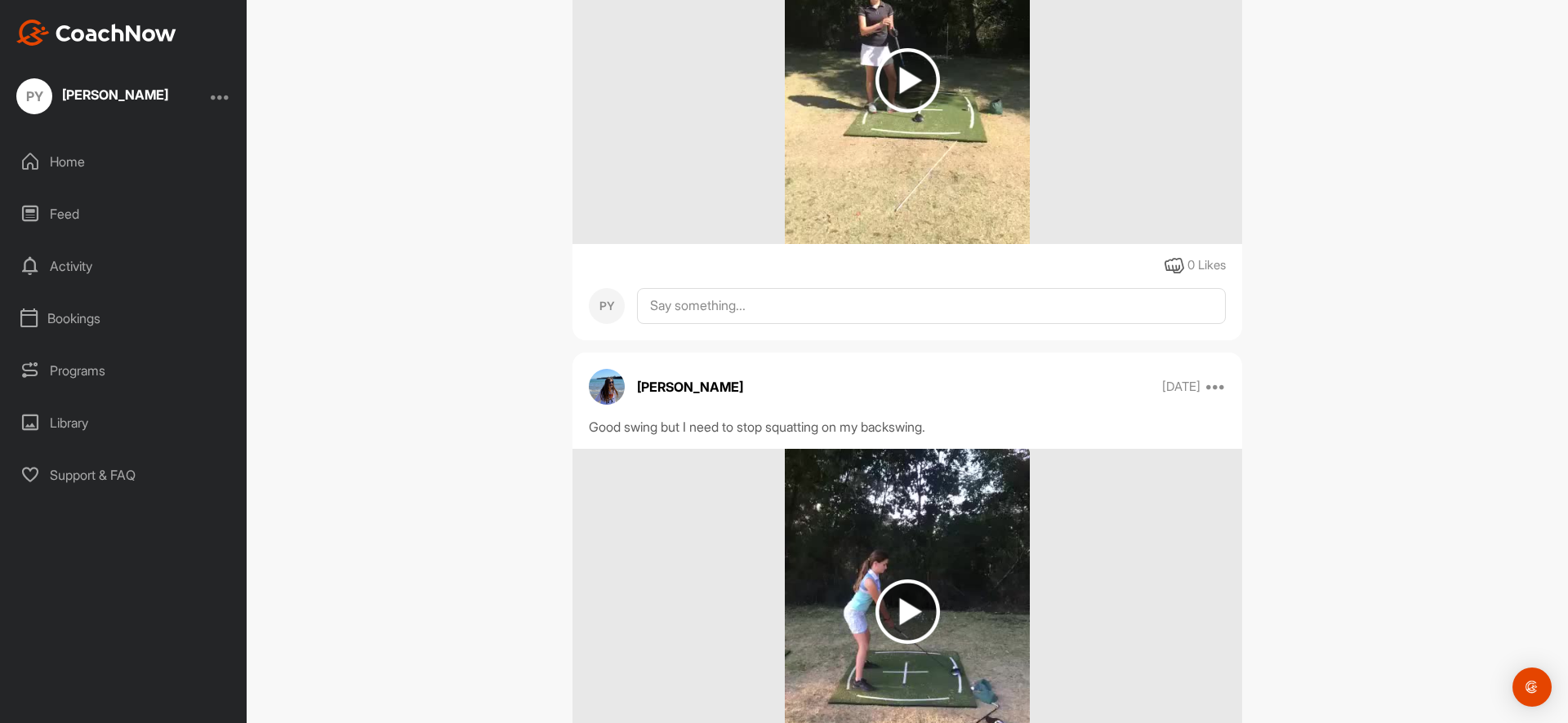
scroll to position [771, 0]
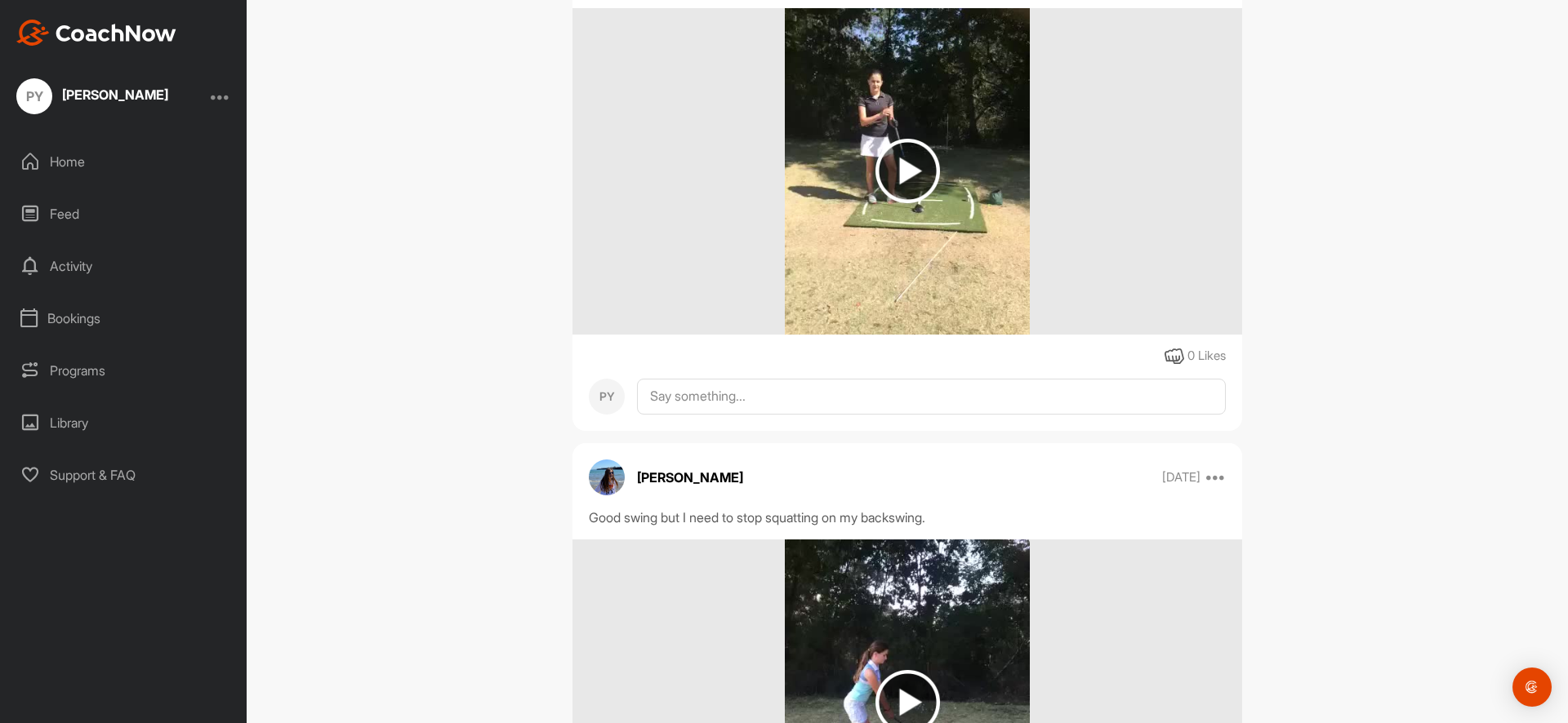
click at [899, 162] on img at bounding box center [907, 171] width 64 height 64
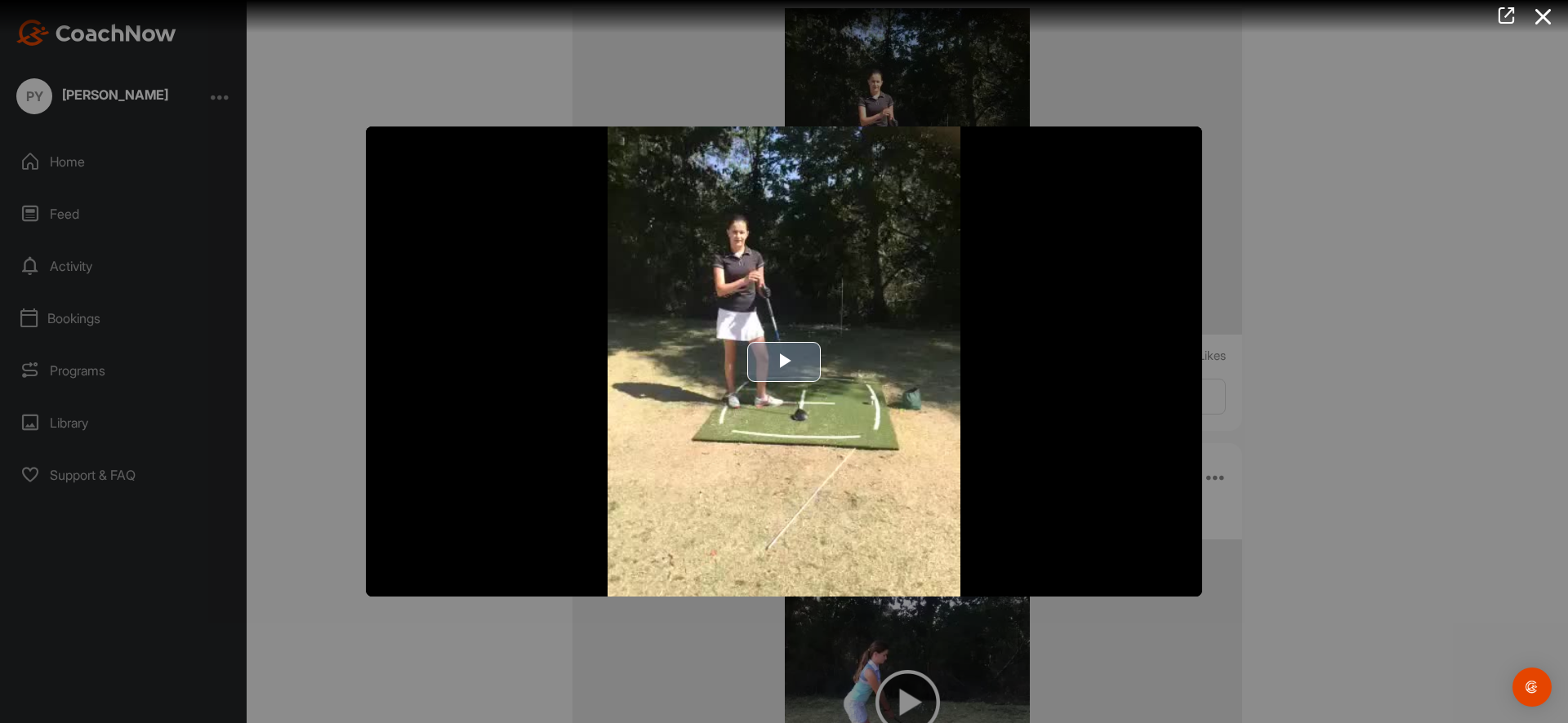
click at [784, 362] on span "Video Player" at bounding box center [784, 362] width 0 height 0
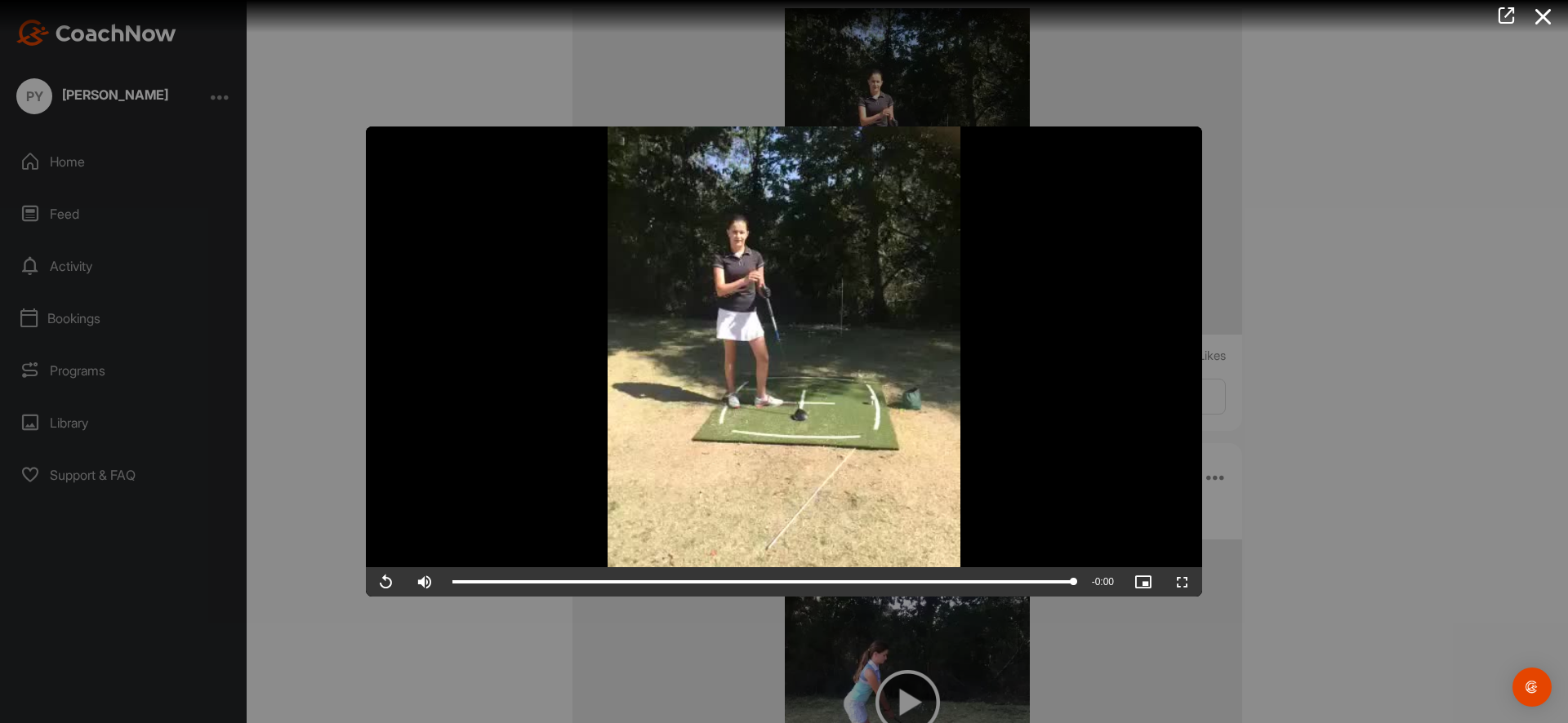
click at [1300, 417] on div at bounding box center [784, 361] width 1568 height 723
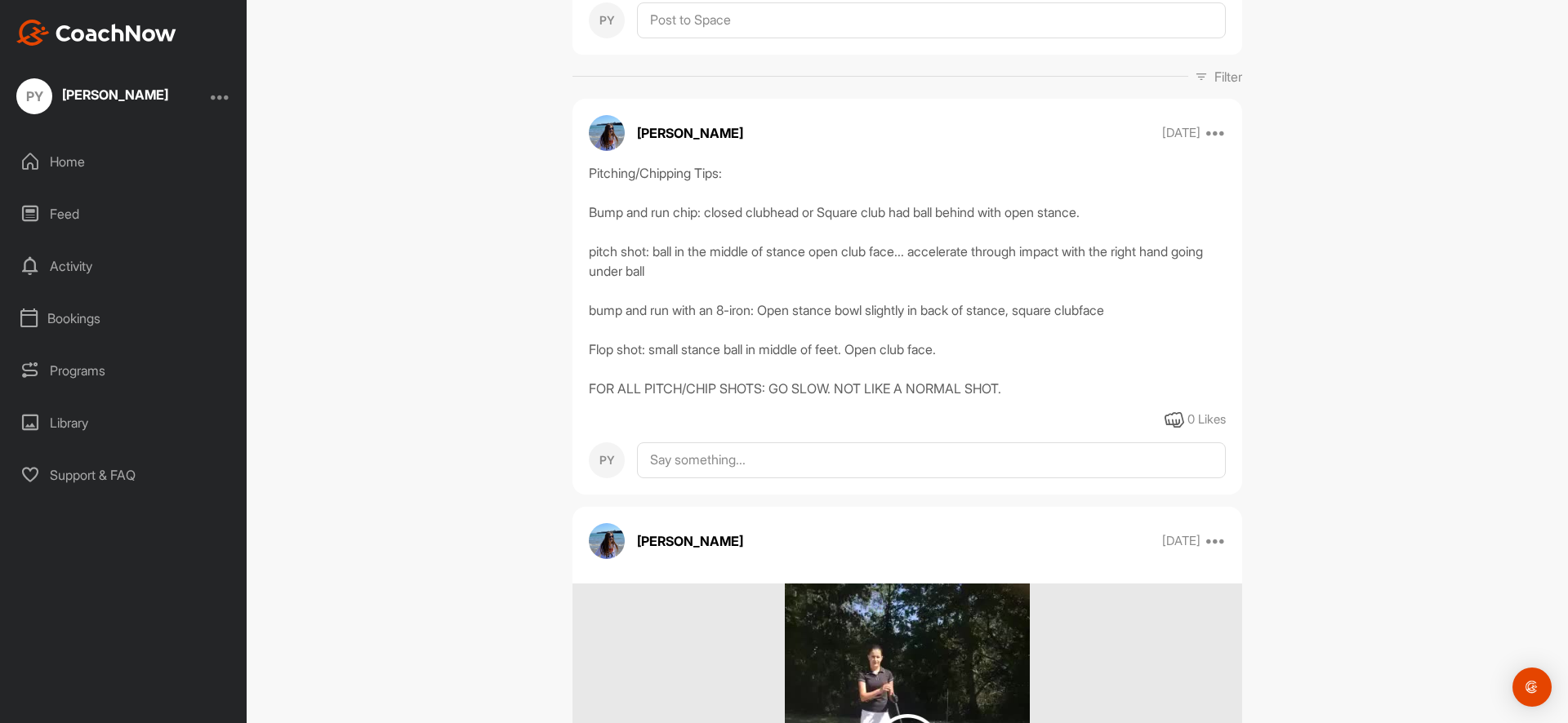
scroll to position [521, 0]
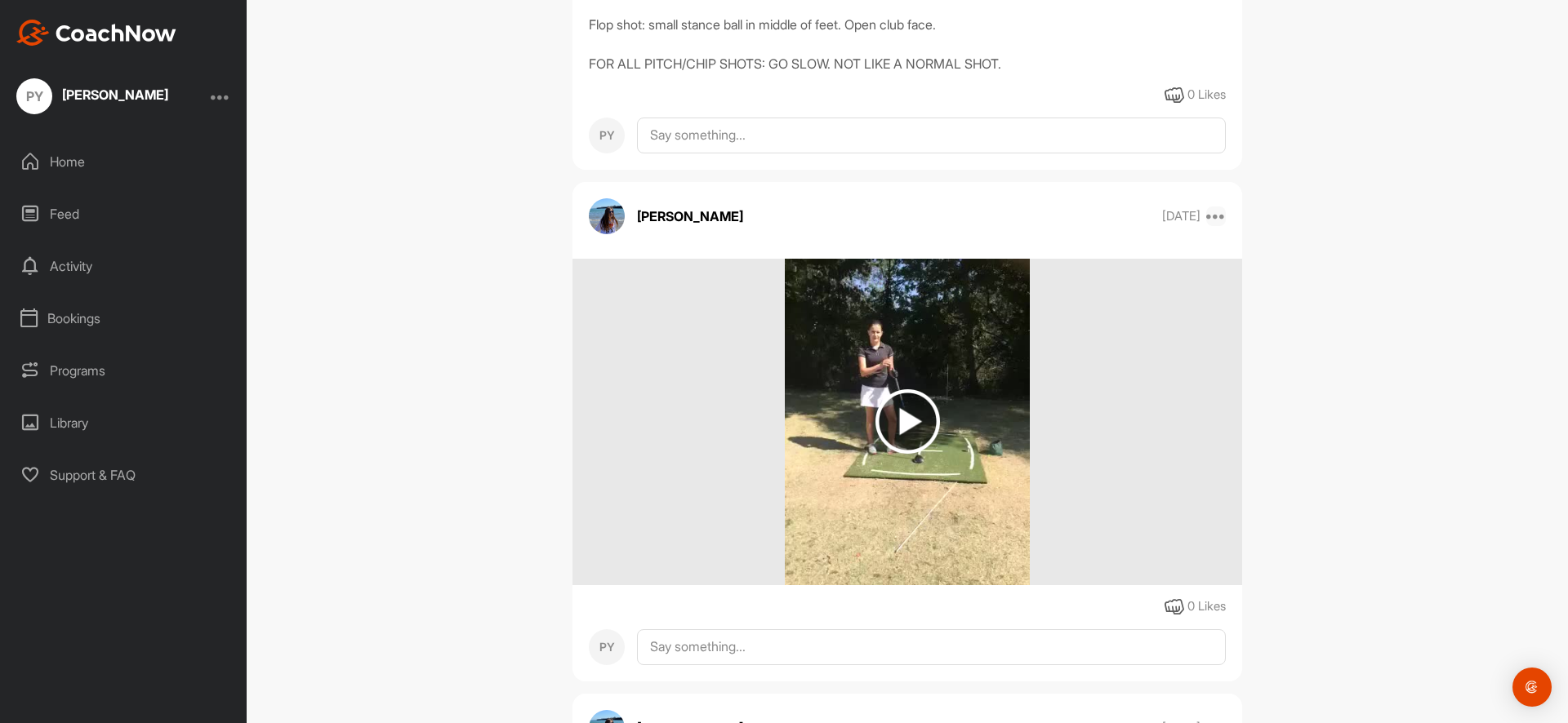
click at [1217, 216] on icon at bounding box center [1217, 216] width 20 height 20
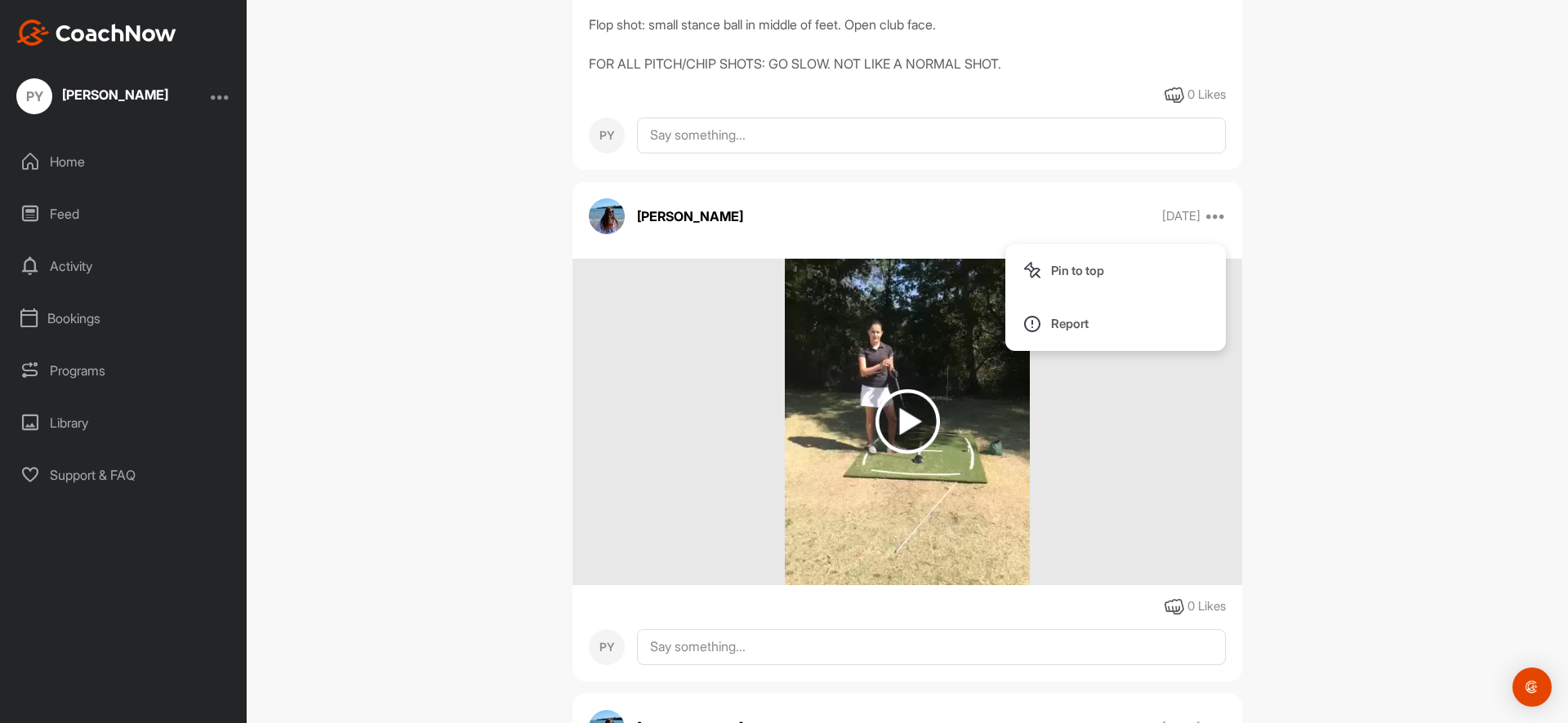
click at [1362, 325] on div "[PERSON_NAME] Bookings Golf Space Settings Your Notifications Leave Space Timel…" at bounding box center [907, 361] width 1321 height 723
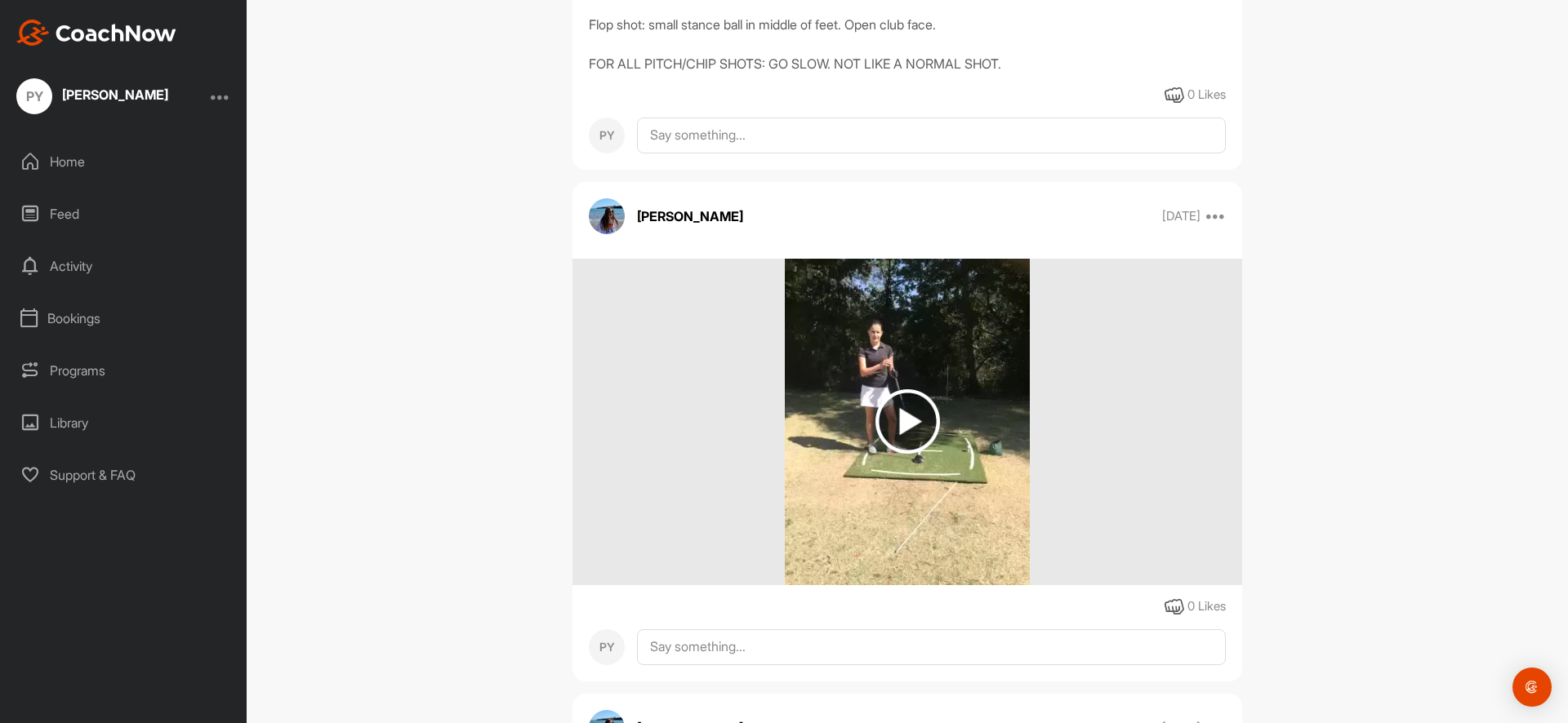
click at [979, 448] on img at bounding box center [908, 421] width 245 height 326
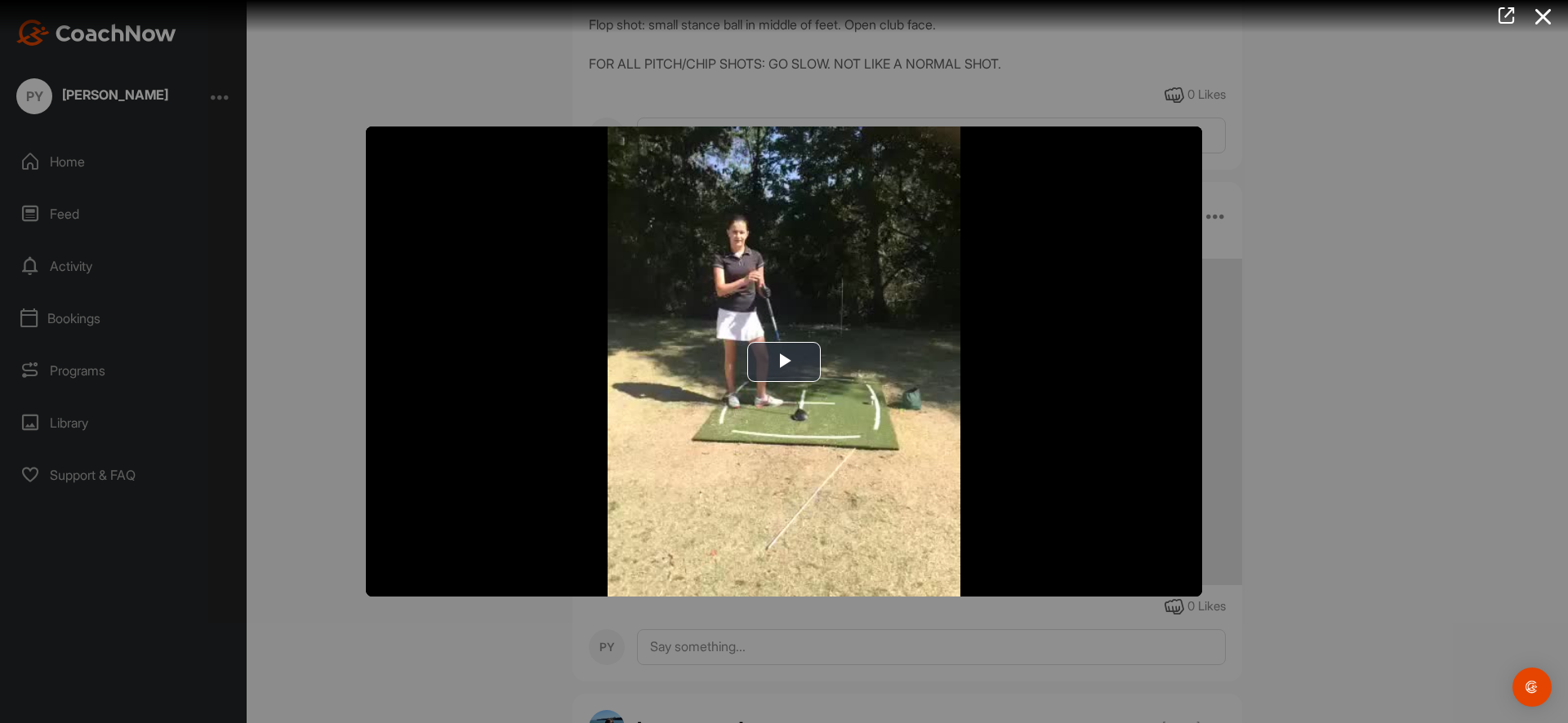
click at [1435, 353] on div at bounding box center [784, 361] width 1568 height 723
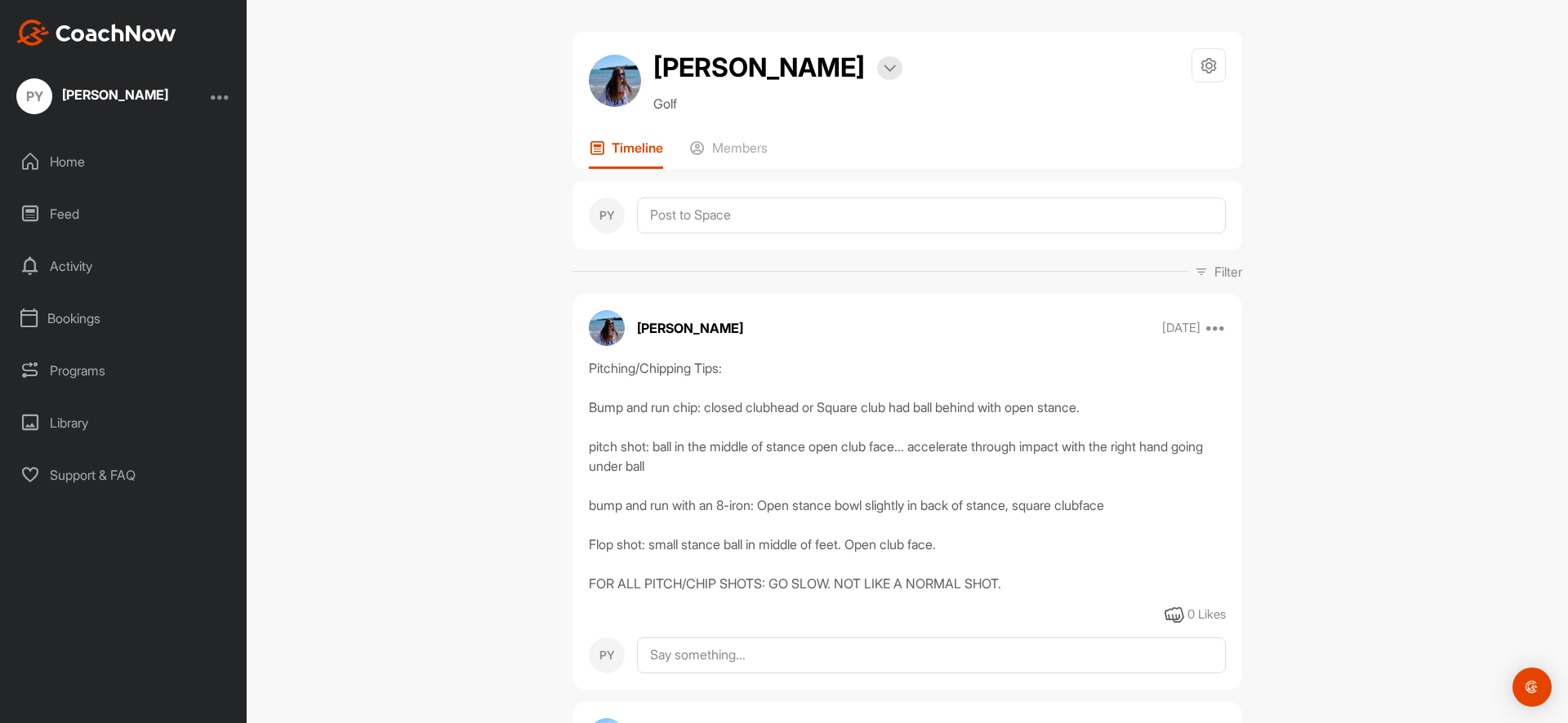
scroll to position [0, 0]
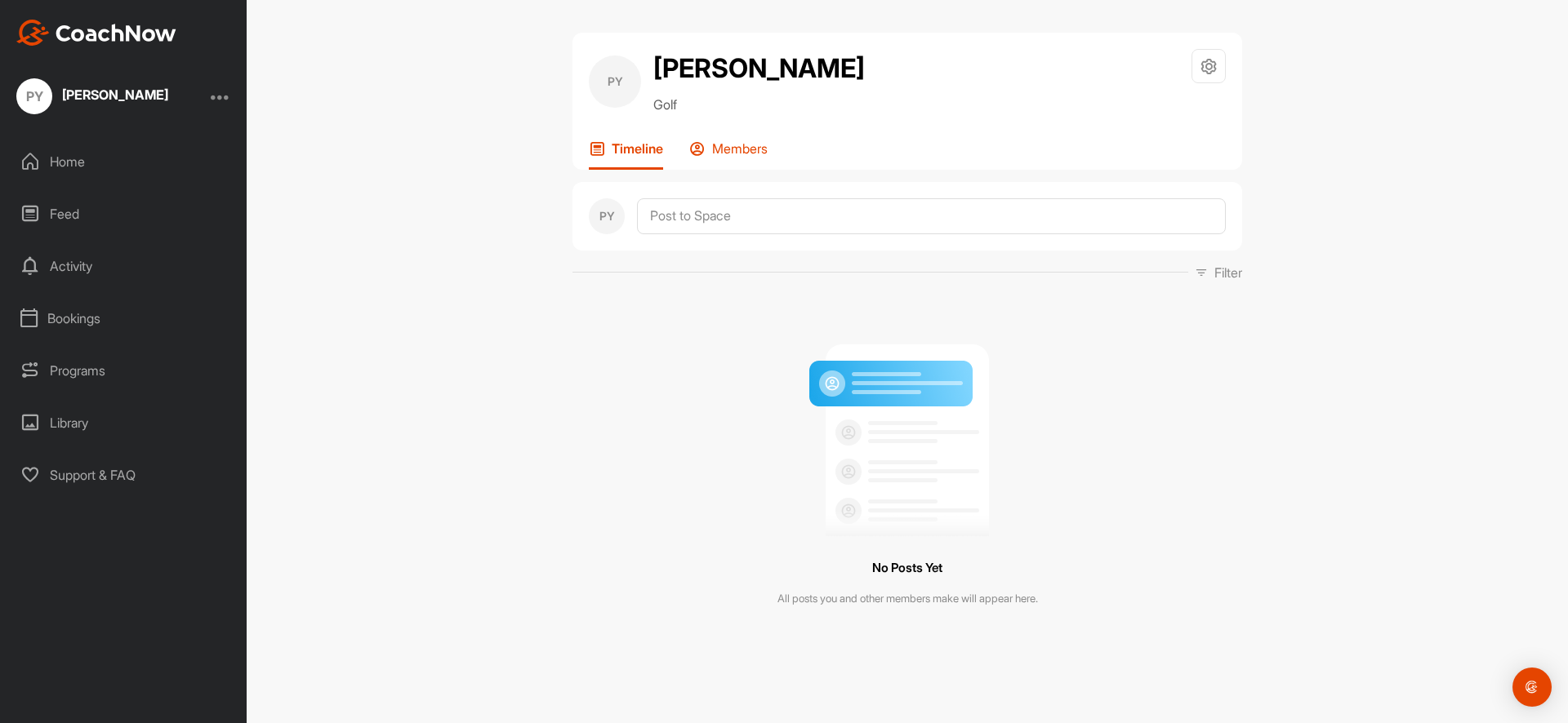
click at [742, 144] on p "Members" at bounding box center [740, 148] width 55 height 17
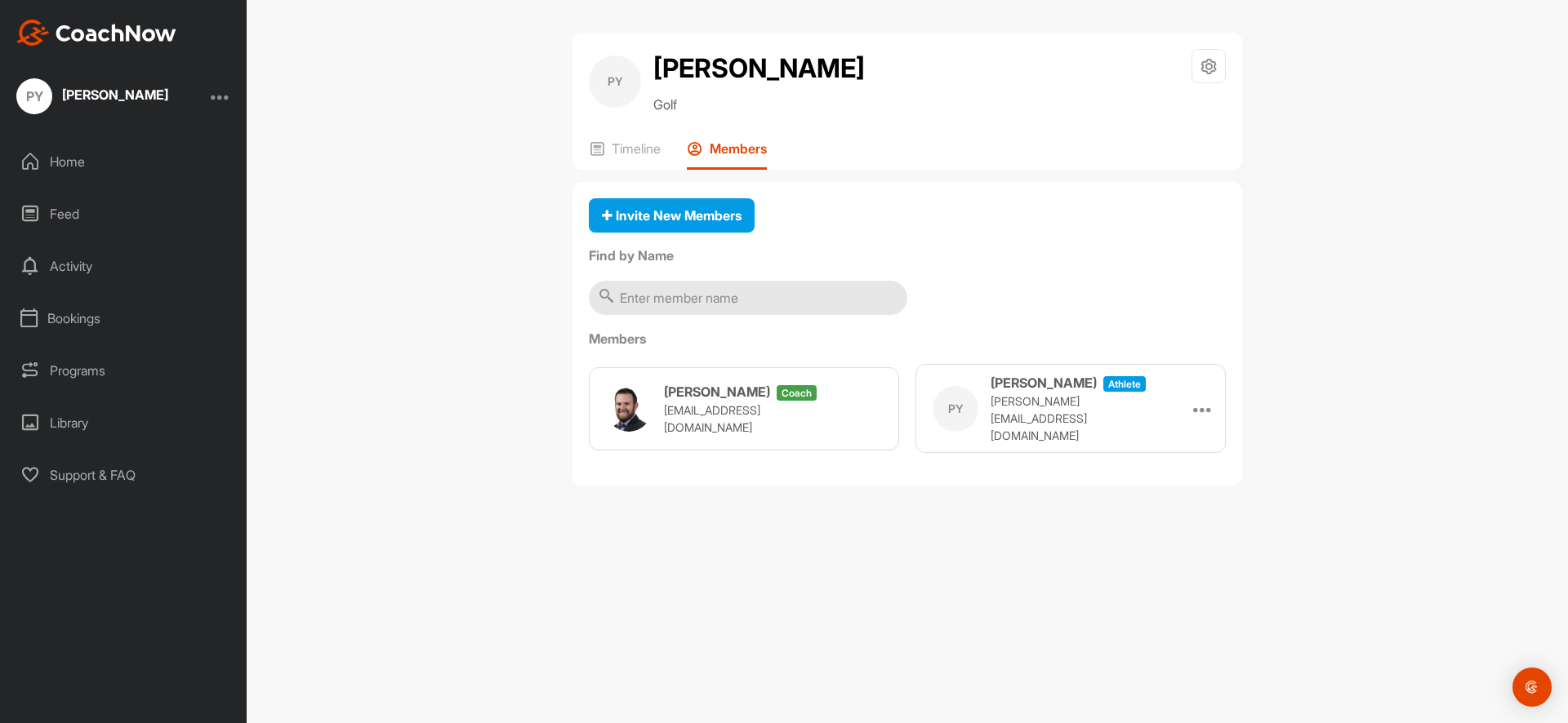
click at [697, 301] on input "text" at bounding box center [748, 298] width 319 height 35
click at [111, 161] on div "Home" at bounding box center [123, 161] width 230 height 40
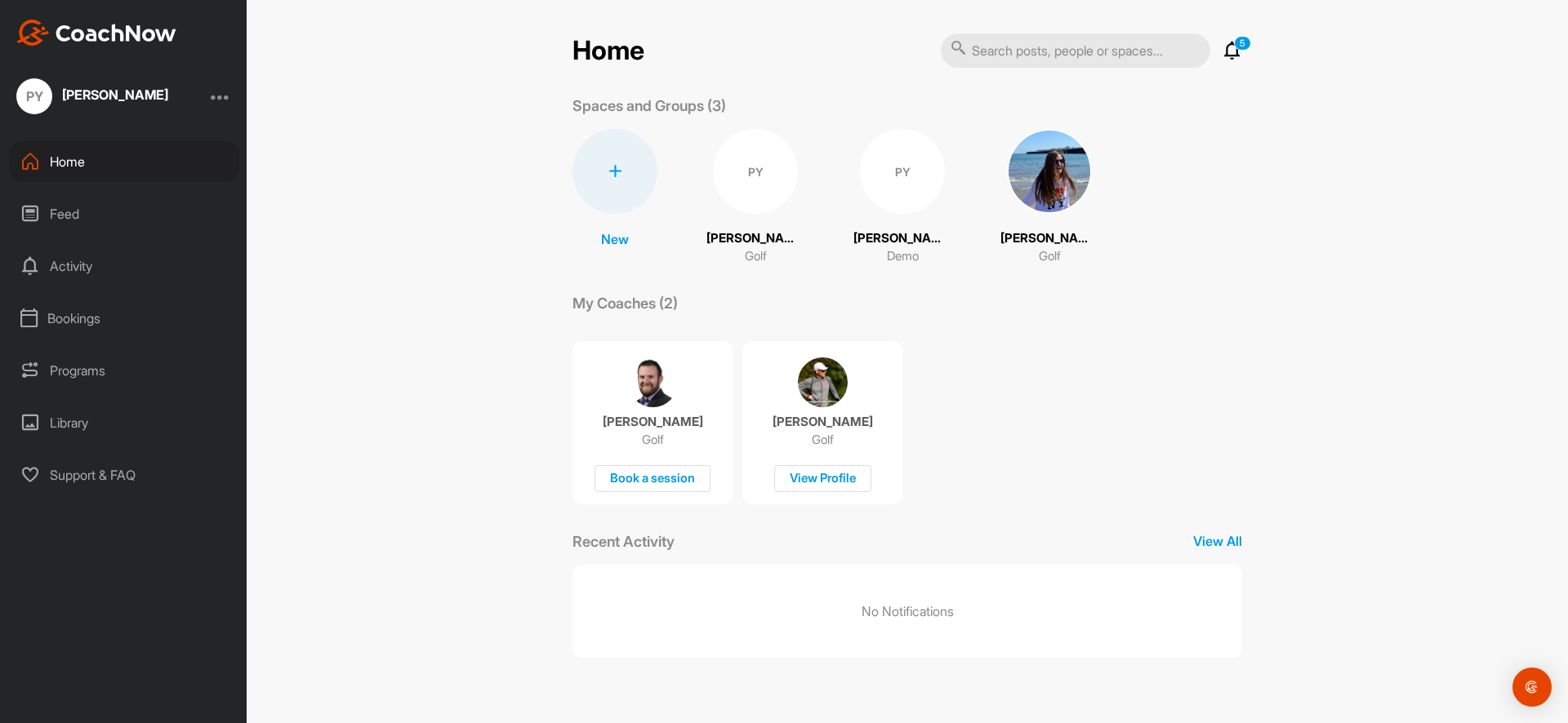
click at [137, 257] on div "Activity" at bounding box center [123, 265] width 230 height 40
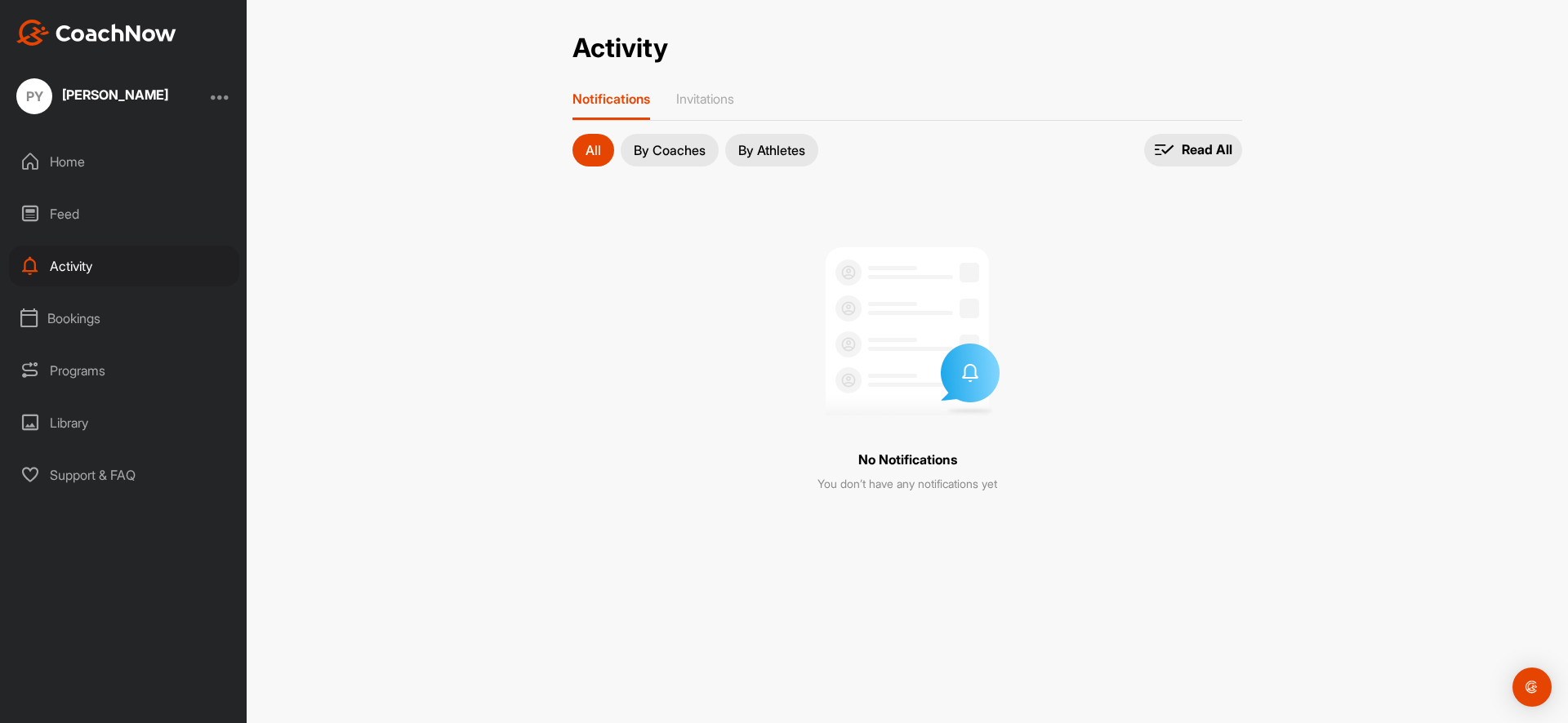
click at [107, 167] on div "Home" at bounding box center [123, 161] width 230 height 40
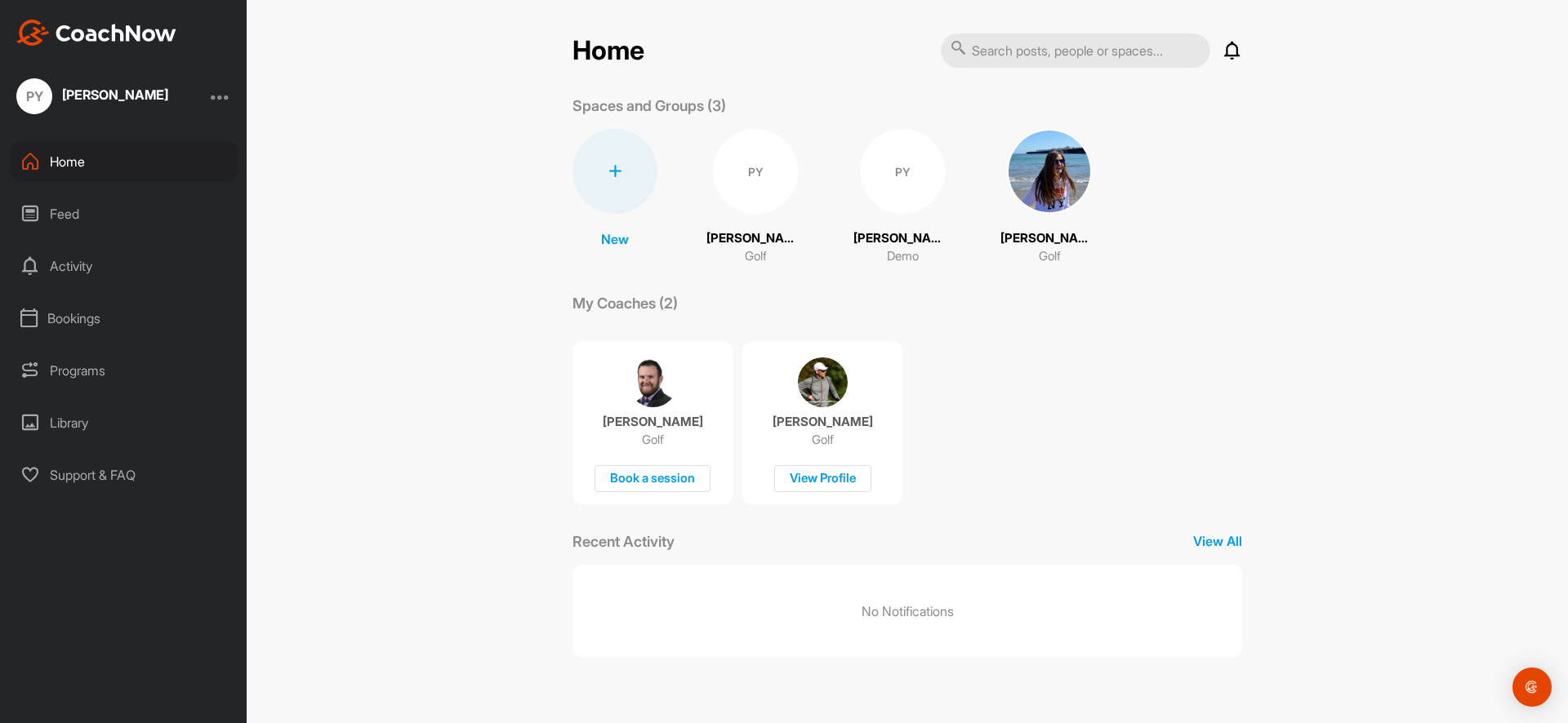
click at [879, 185] on div "PY" at bounding box center [903, 172] width 85 height 85
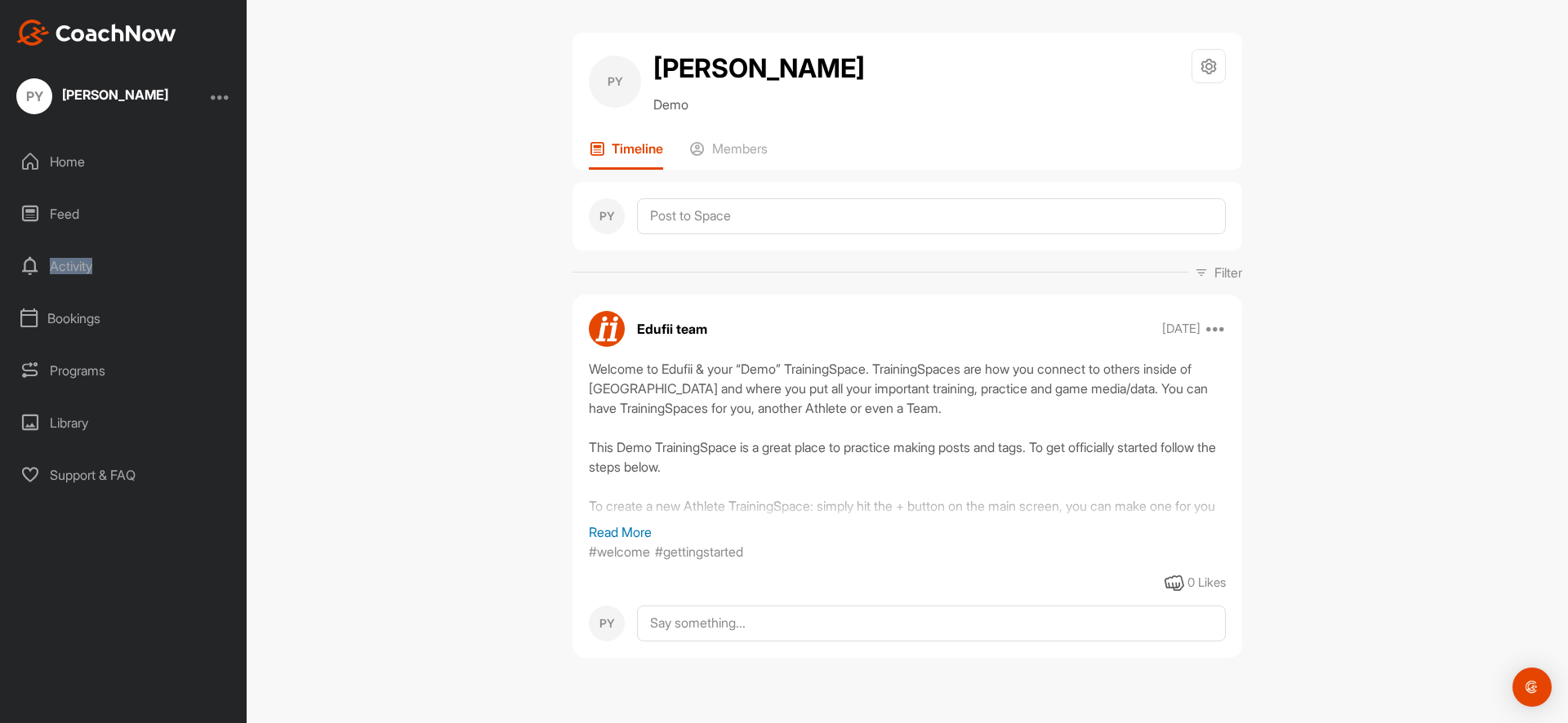
click at [95, 268] on div "Activity" at bounding box center [123, 265] width 230 height 40
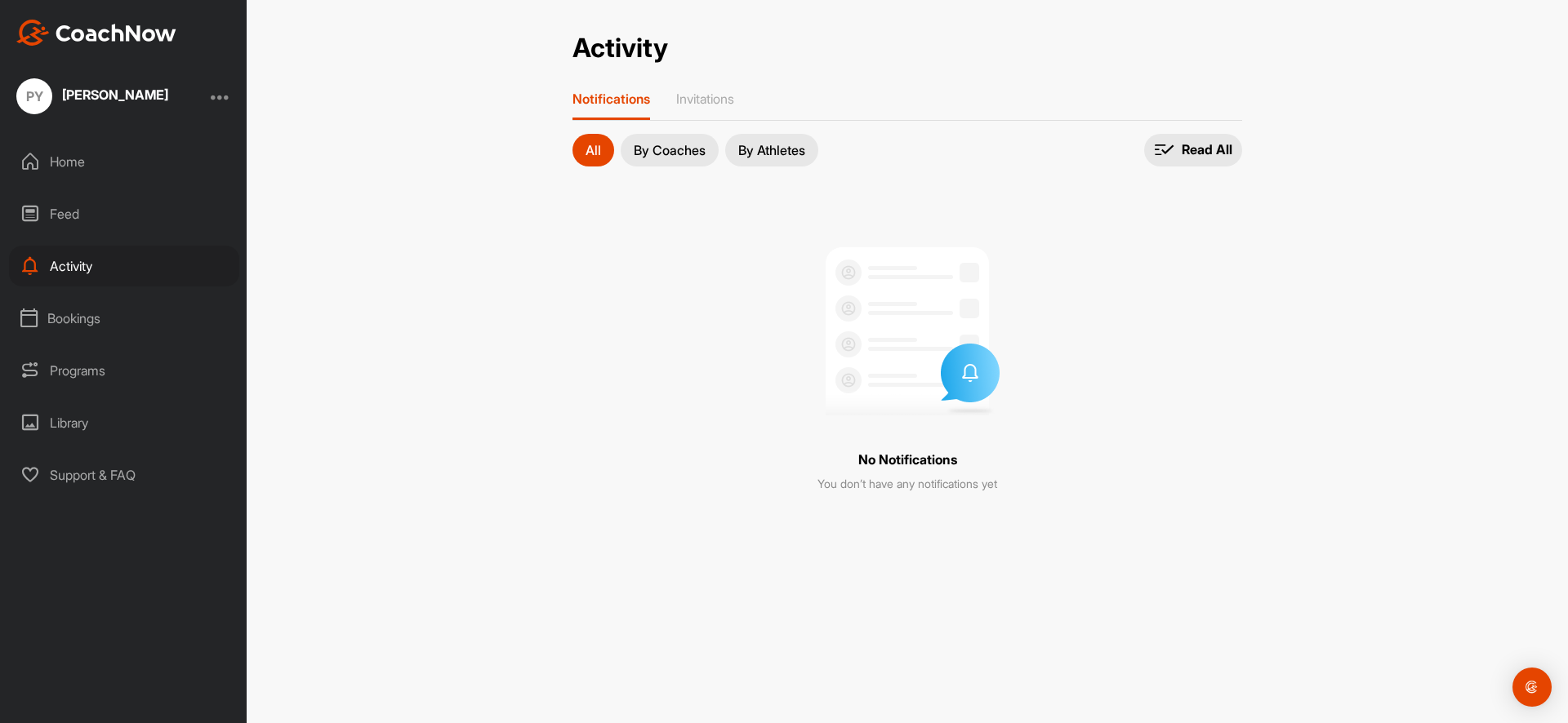
click at [81, 308] on div "Bookings" at bounding box center [123, 318] width 230 height 40
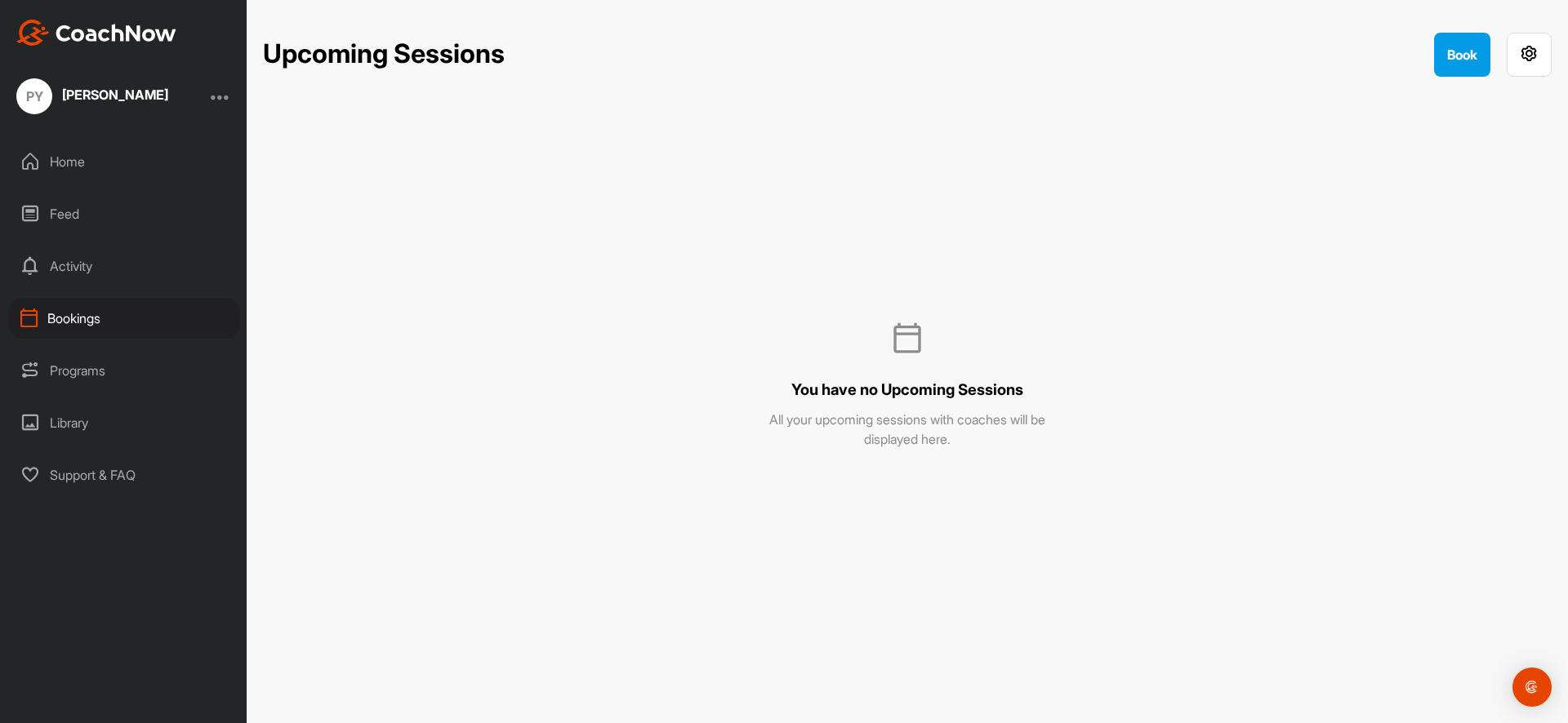
click at [82, 371] on div "Programs" at bounding box center [123, 370] width 230 height 40
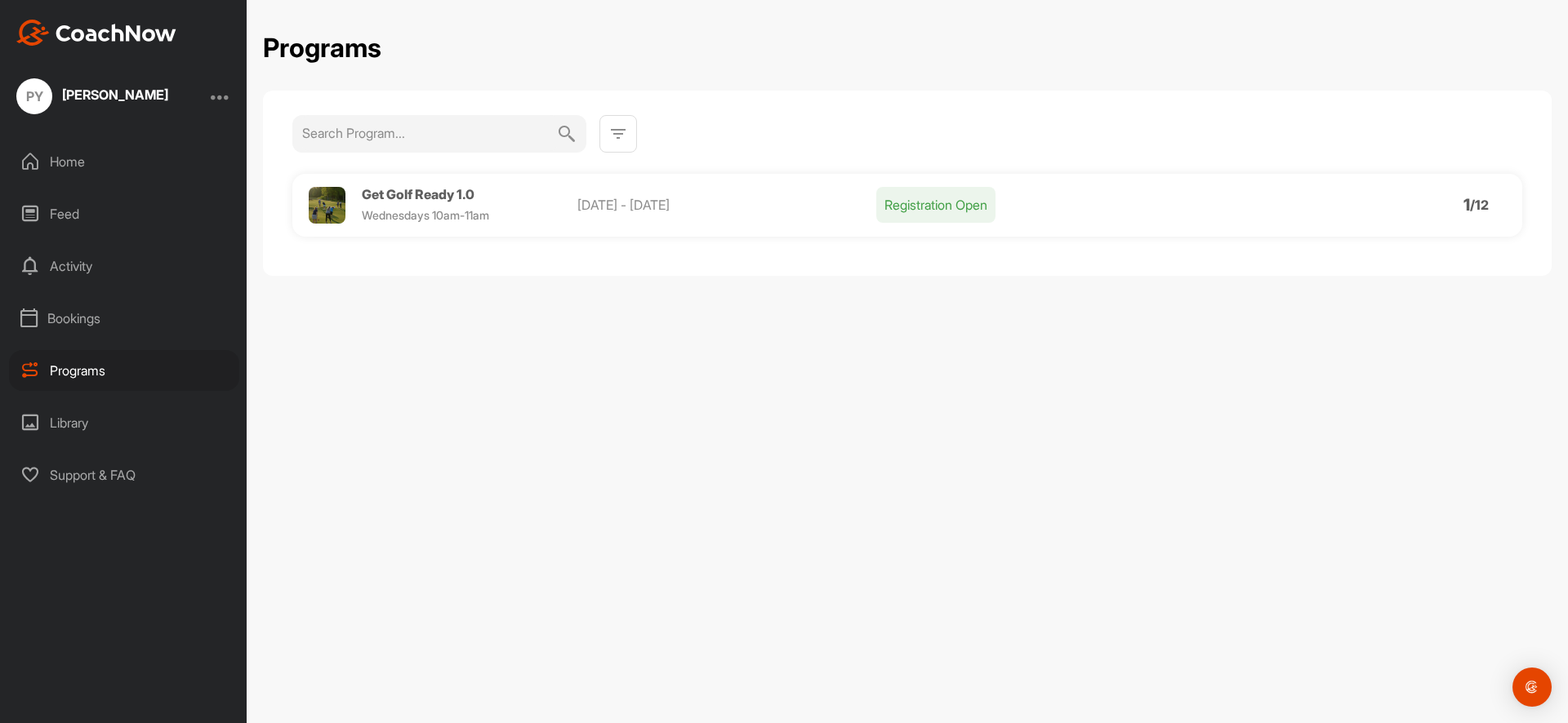
click at [77, 424] on div "Library" at bounding box center [123, 422] width 230 height 40
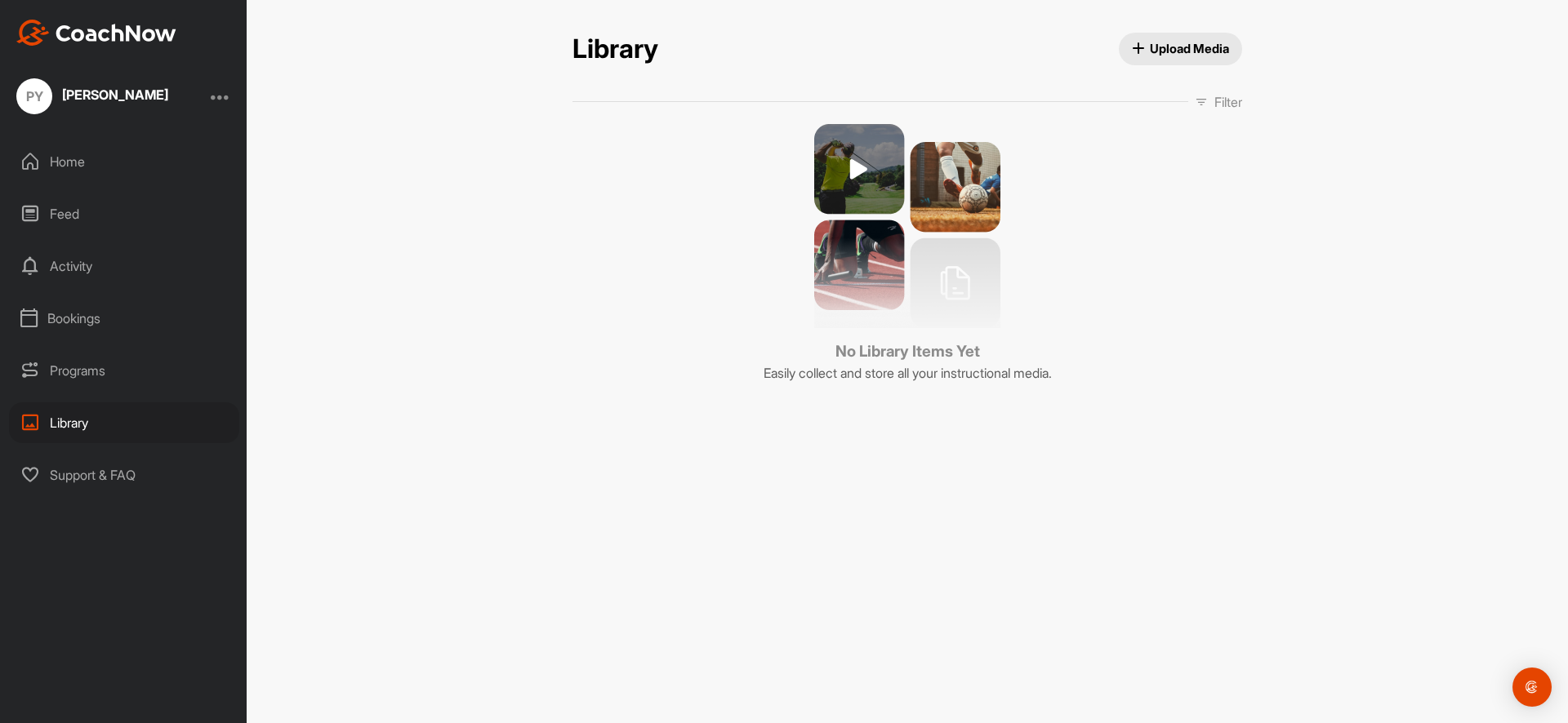
click at [81, 476] on div "Support & FAQ" at bounding box center [123, 474] width 230 height 40
